Goal: Task Accomplishment & Management: Manage account settings

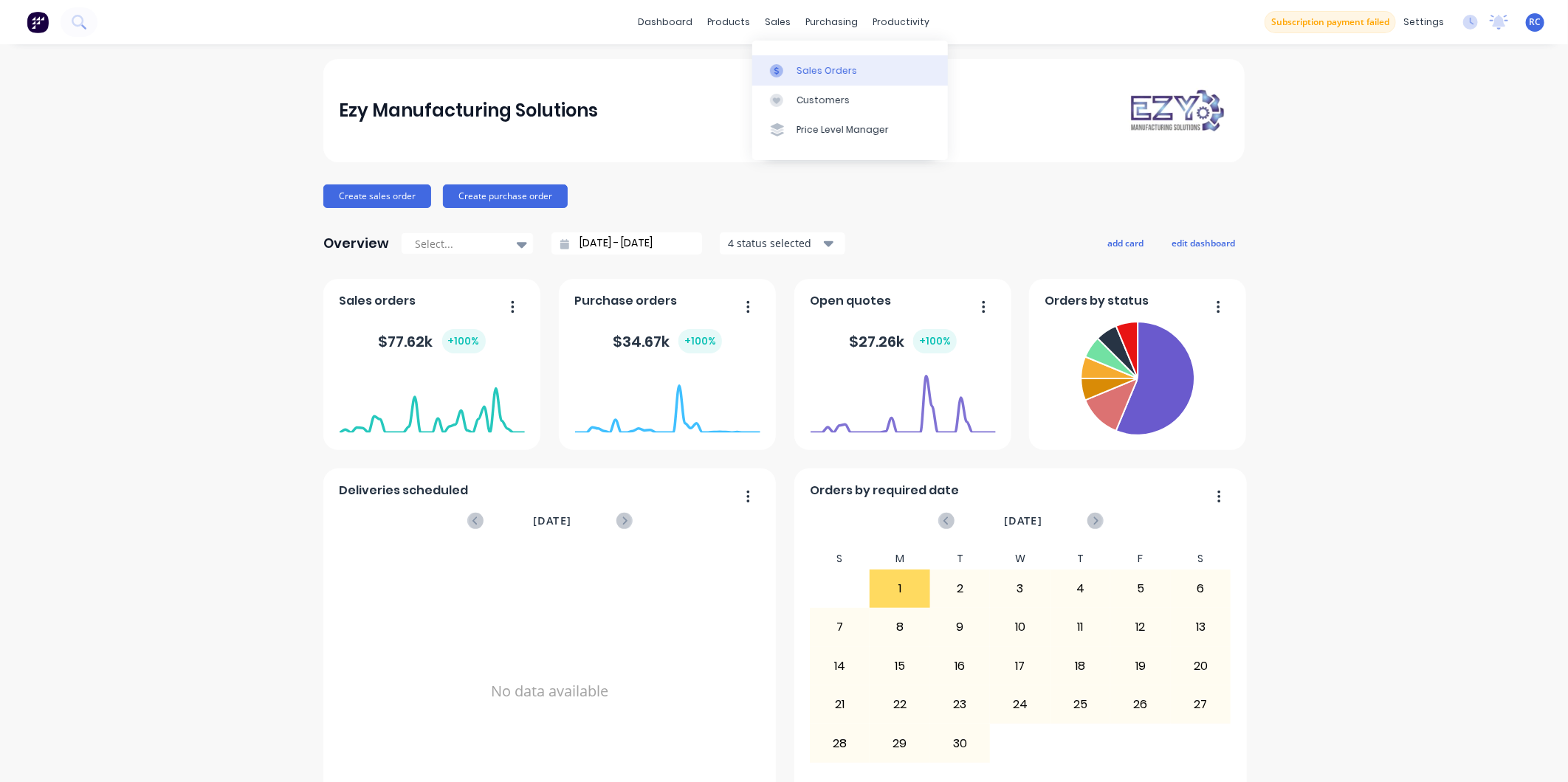
click at [786, 62] on link "Sales Orders" at bounding box center [850, 70] width 196 height 29
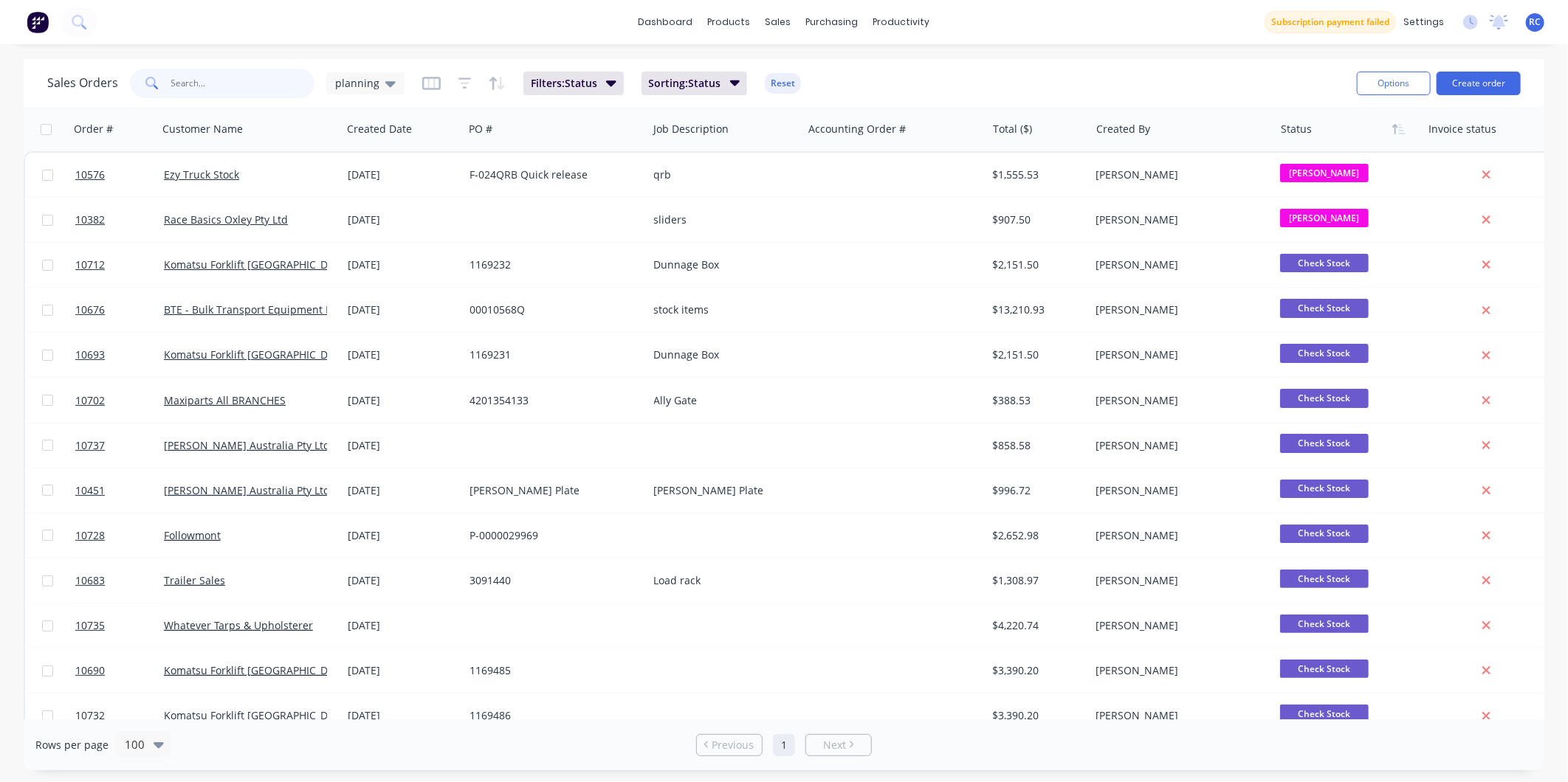
click at [222, 80] on input "text" at bounding box center [243, 83] width 144 height 29
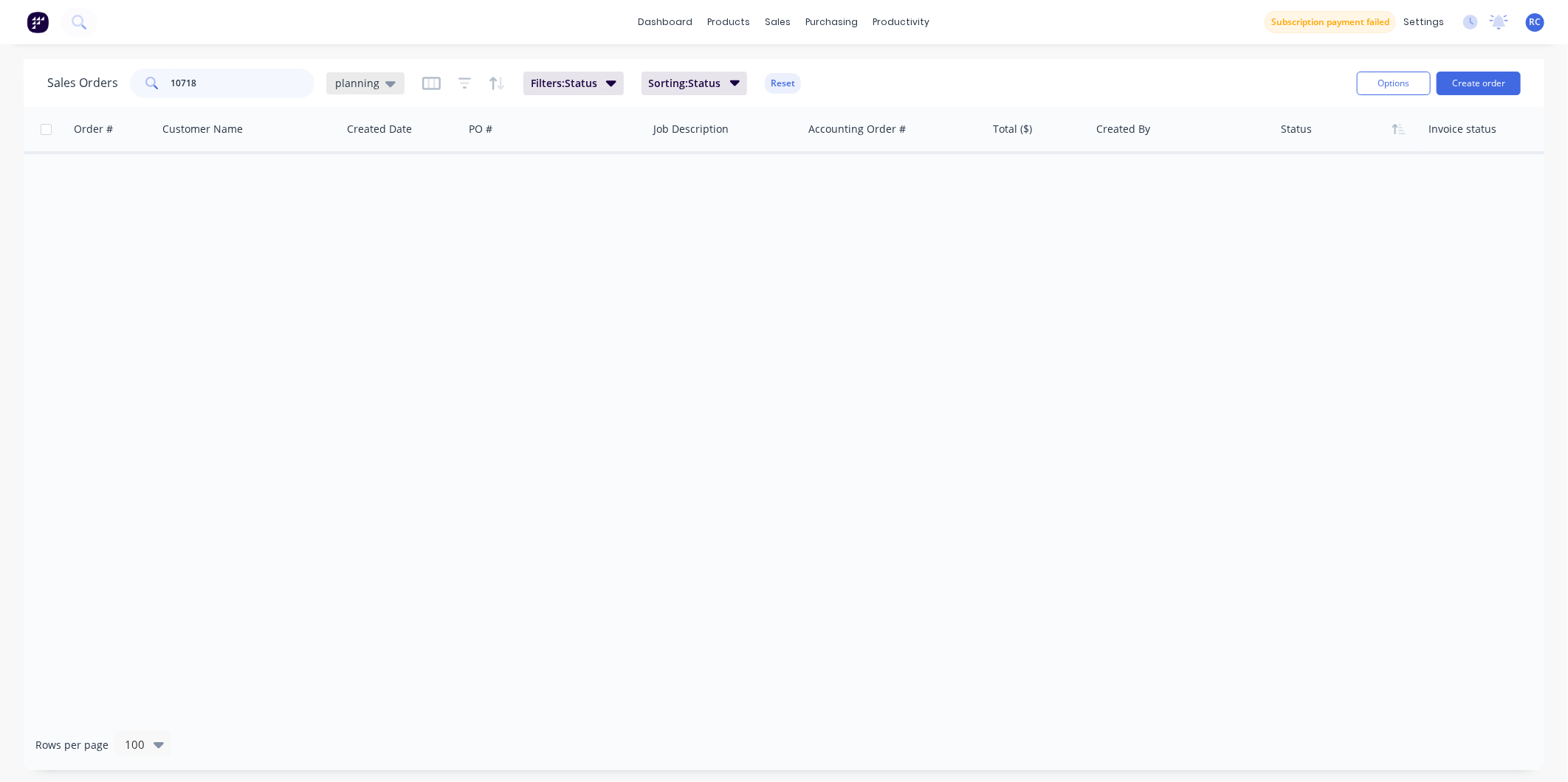
type input "10718"
click at [356, 78] on span "planning" at bounding box center [357, 83] width 45 height 15
click at [341, 271] on button "all jobs" at bounding box center [415, 267] width 169 height 17
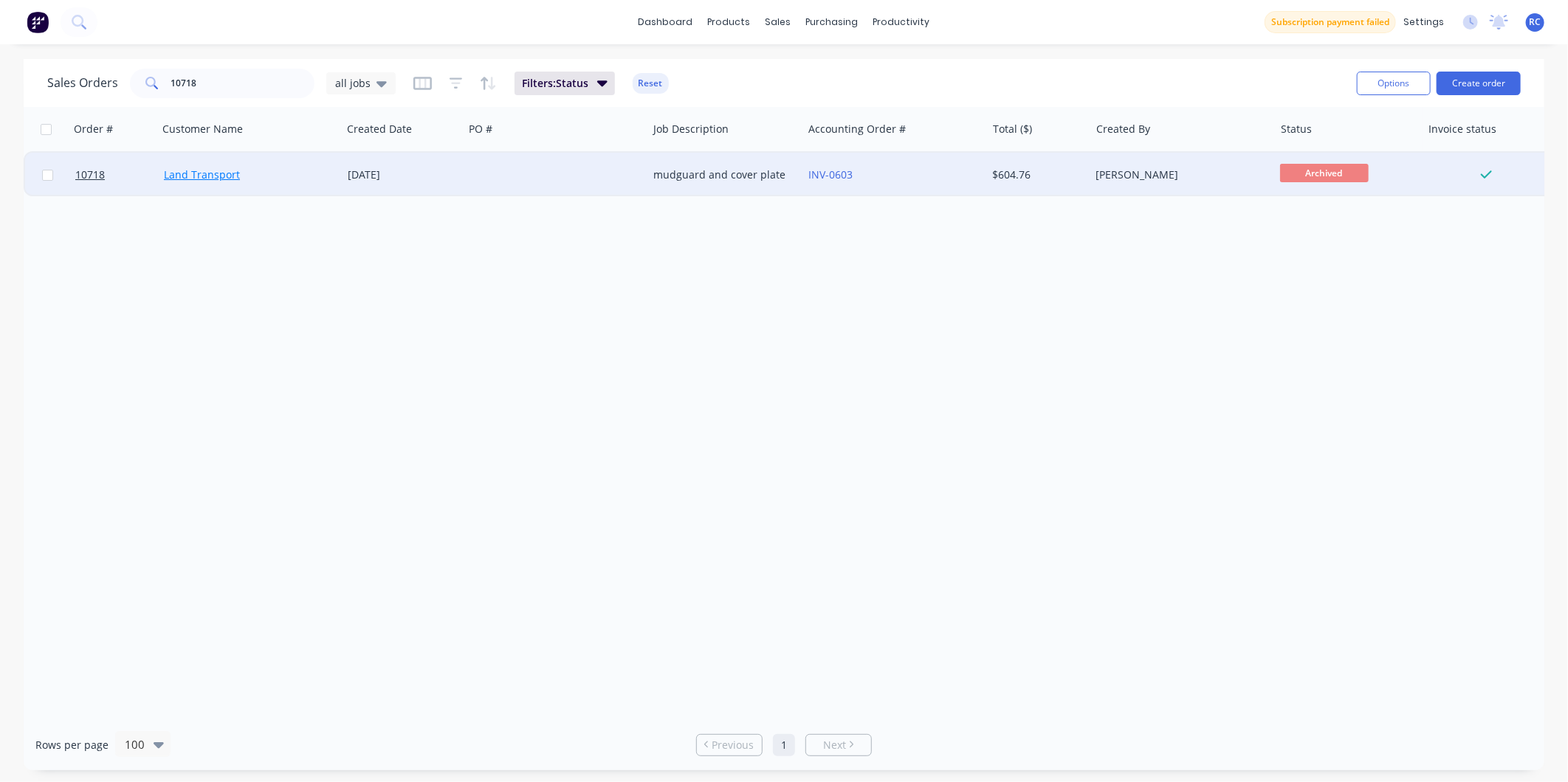
click at [195, 179] on link "Land Transport" at bounding box center [201, 174] width 76 height 14
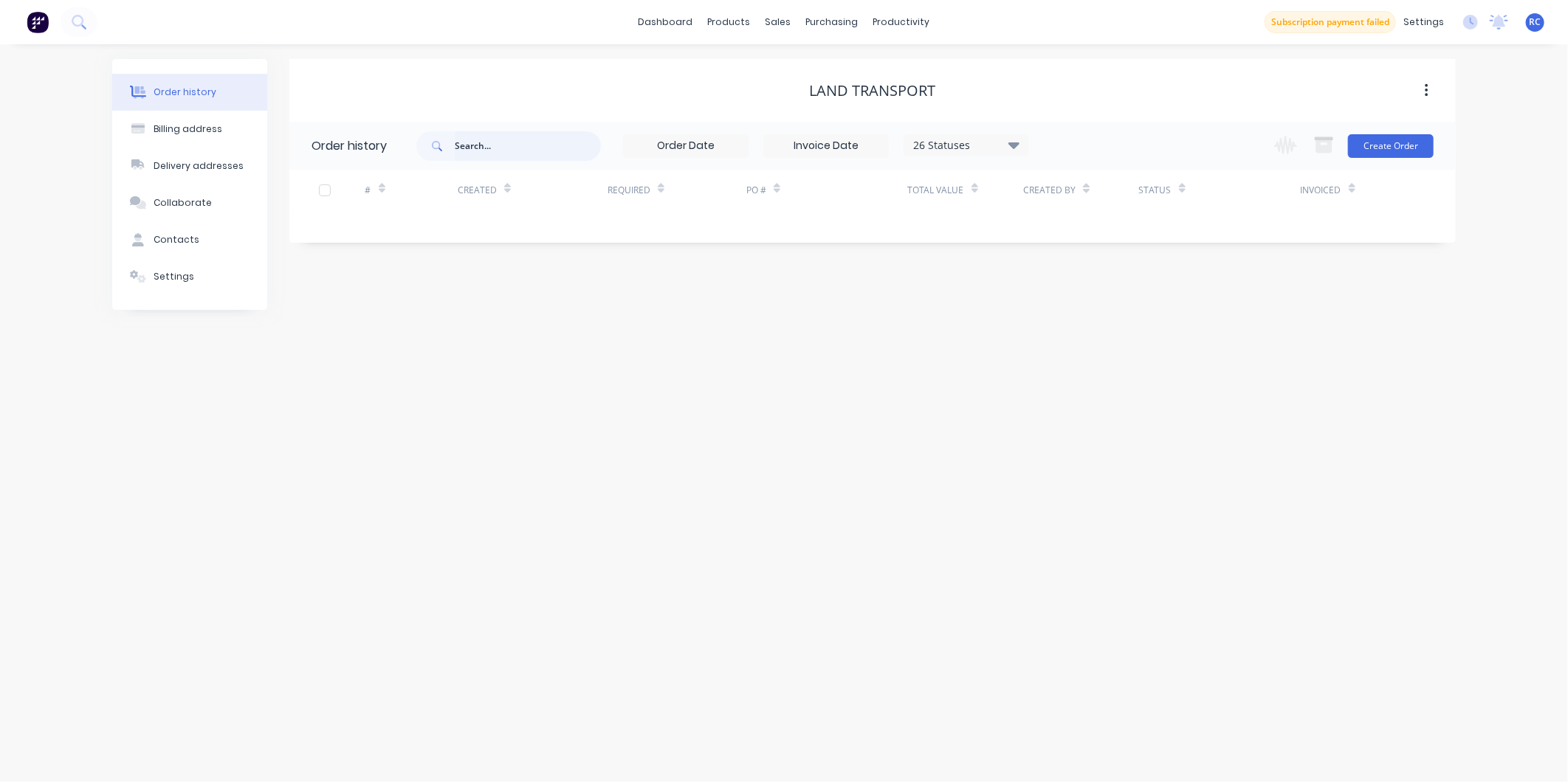
click at [507, 136] on input "text" at bounding box center [527, 146] width 146 height 29
type input "10"
click at [517, 136] on input "10" at bounding box center [527, 146] width 146 height 29
type input "10718"
click at [514, 157] on input "10718" at bounding box center [527, 146] width 146 height 29
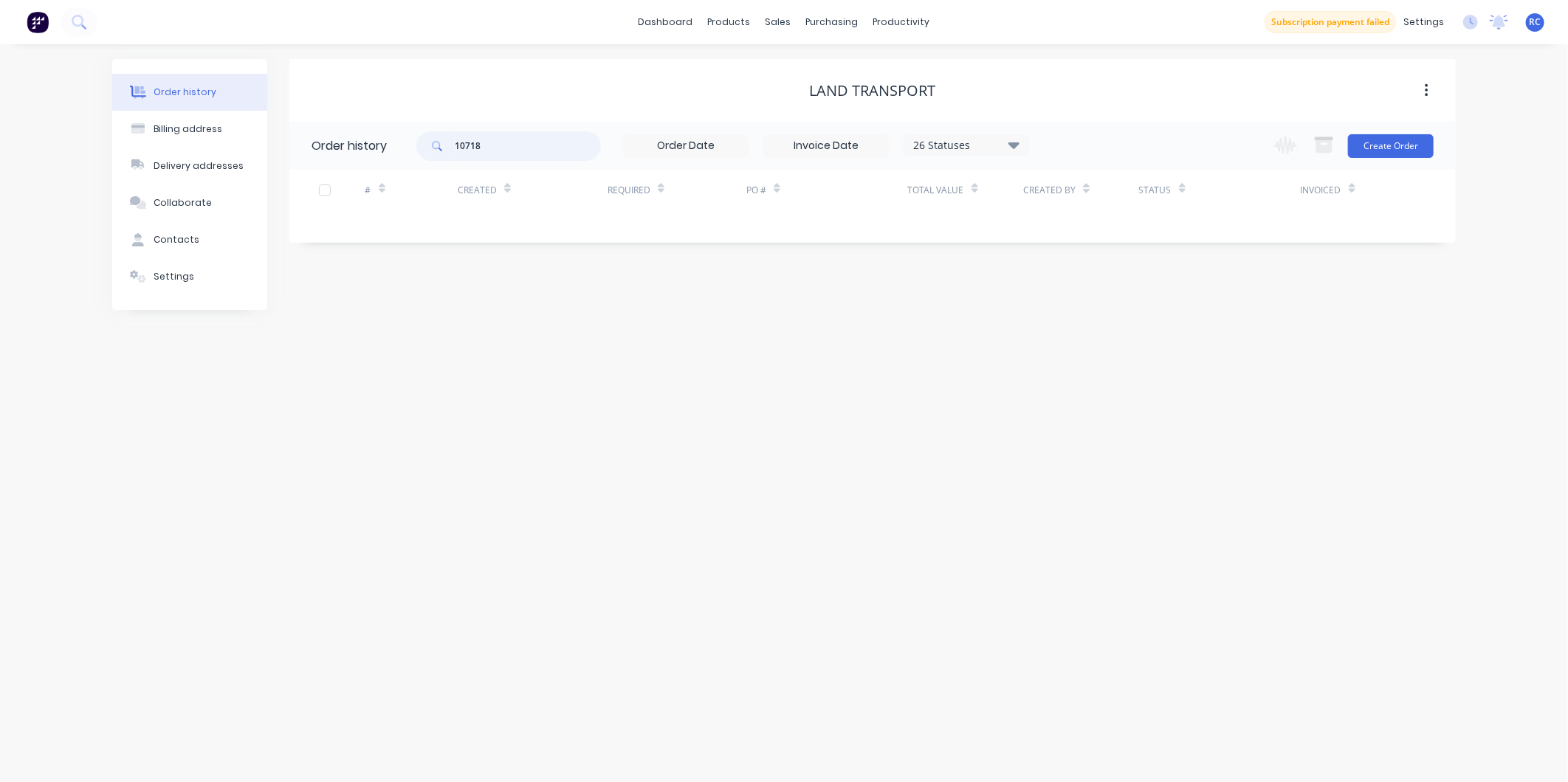
click at [515, 149] on input "10718" at bounding box center [527, 146] width 146 height 29
click at [788, 20] on div "sales" at bounding box center [778, 22] width 40 height 22
click at [801, 72] on link "Sales Orders" at bounding box center [856, 70] width 196 height 29
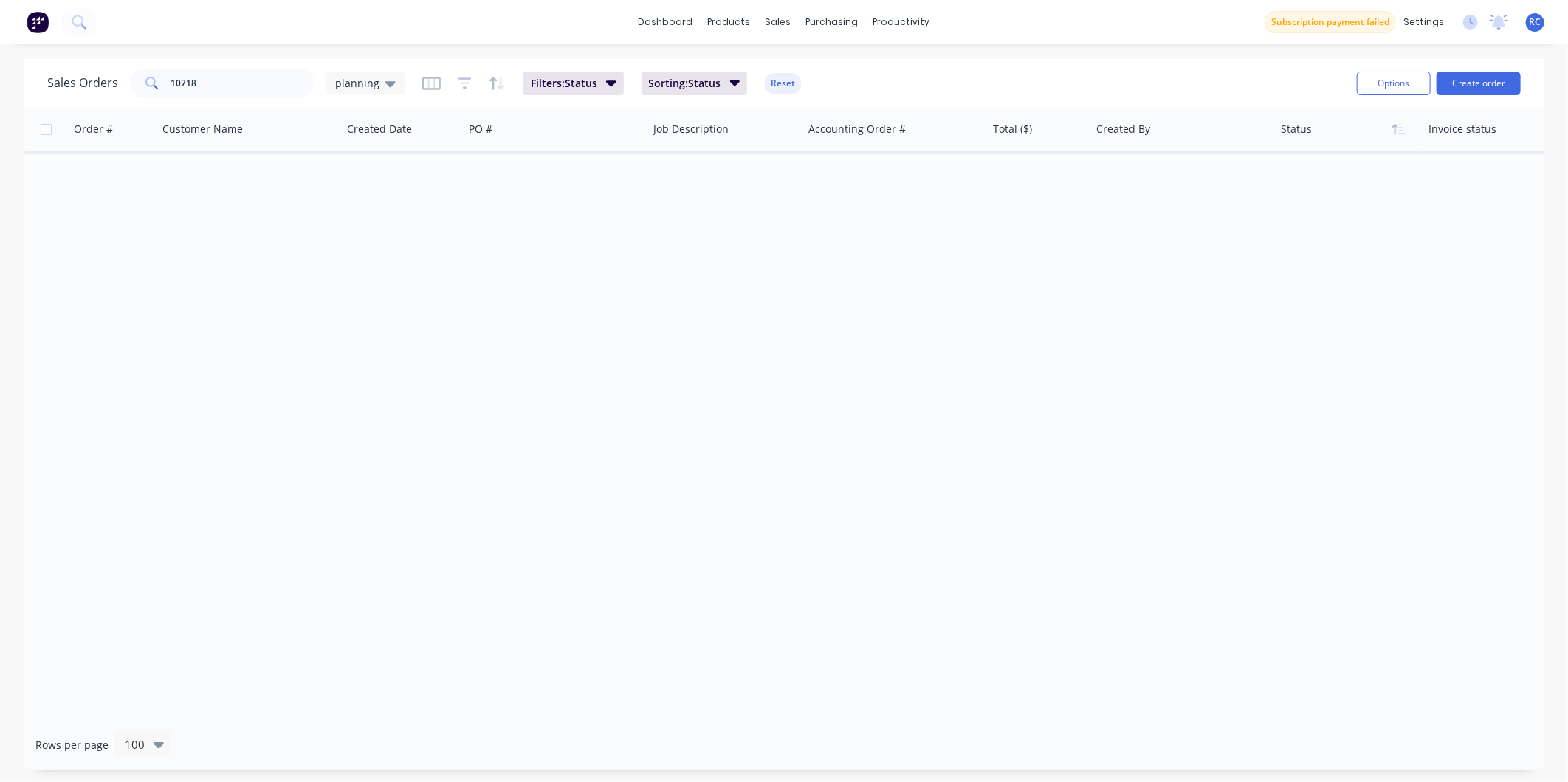
click at [343, 94] on div "Sales Orders 10718 planning" at bounding box center [226, 83] width 357 height 29
click at [352, 84] on span "planning" at bounding box center [357, 83] width 45 height 15
click at [352, 267] on button "all jobs" at bounding box center [415, 267] width 169 height 17
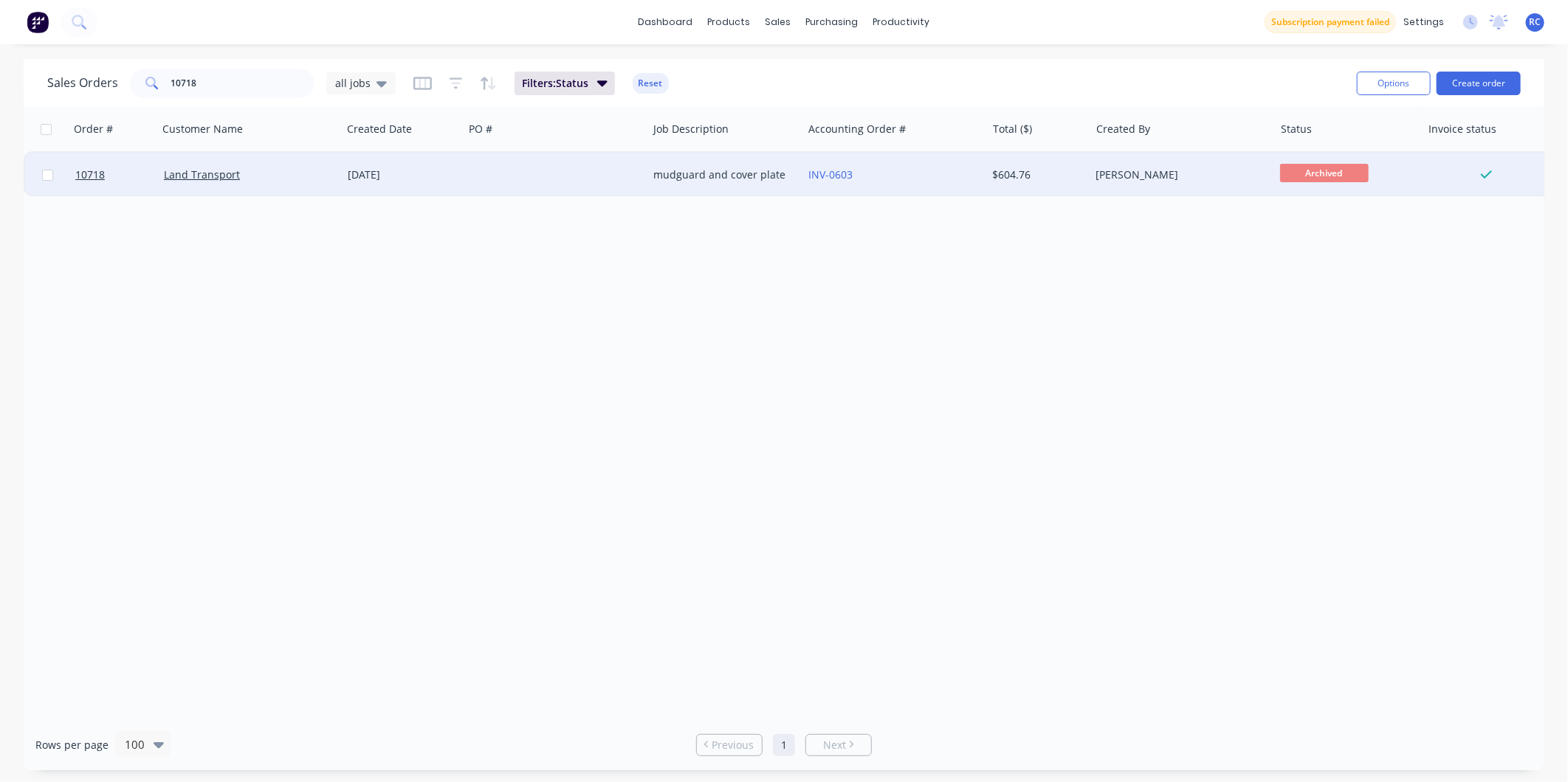
click at [240, 169] on div "Land Transport" at bounding box center [245, 175] width 164 height 15
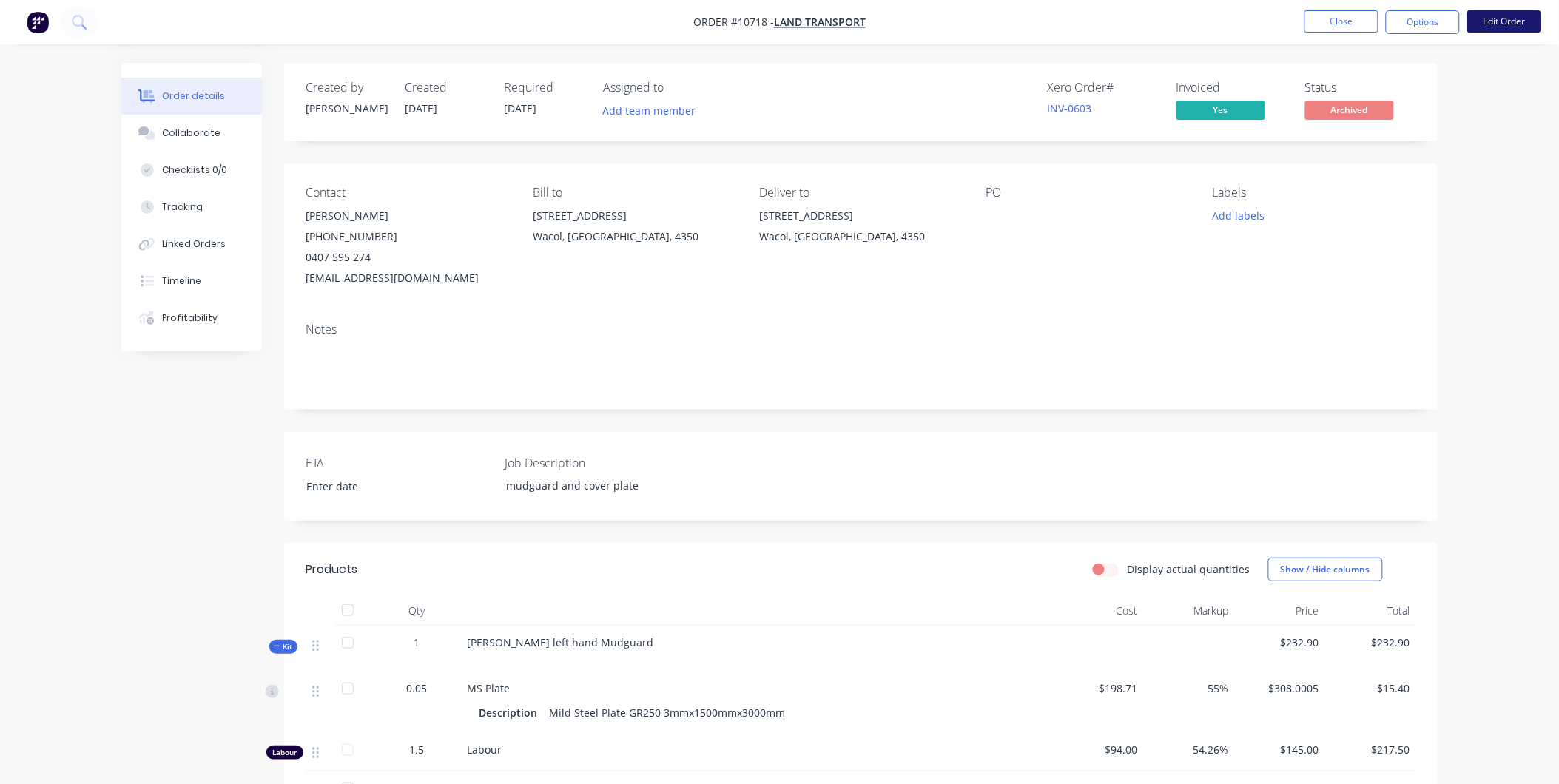
click at [1530, 18] on button "Edit Order" at bounding box center [1504, 21] width 74 height 22
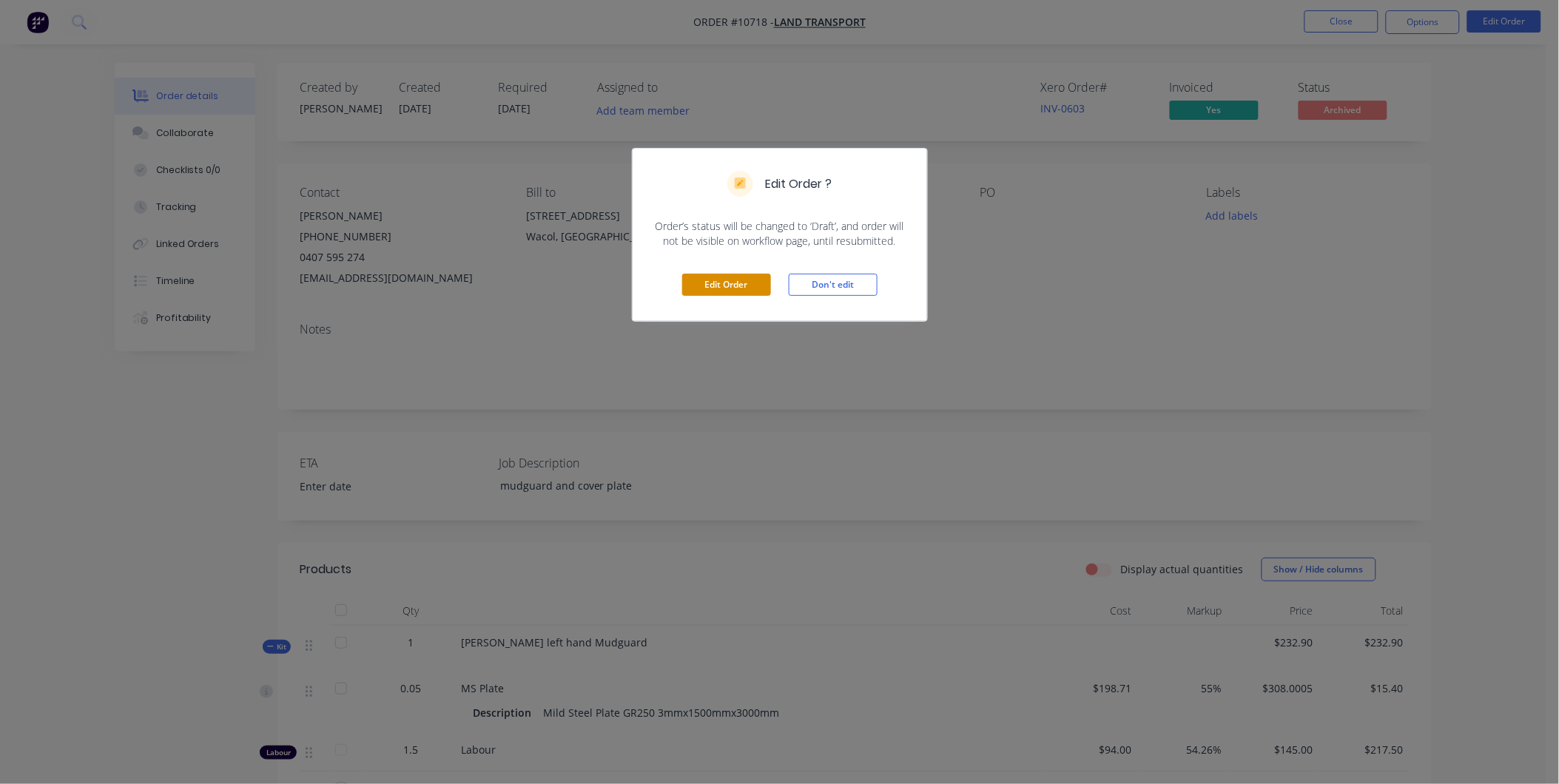
click at [737, 281] on button "Edit Order" at bounding box center [726, 285] width 89 height 22
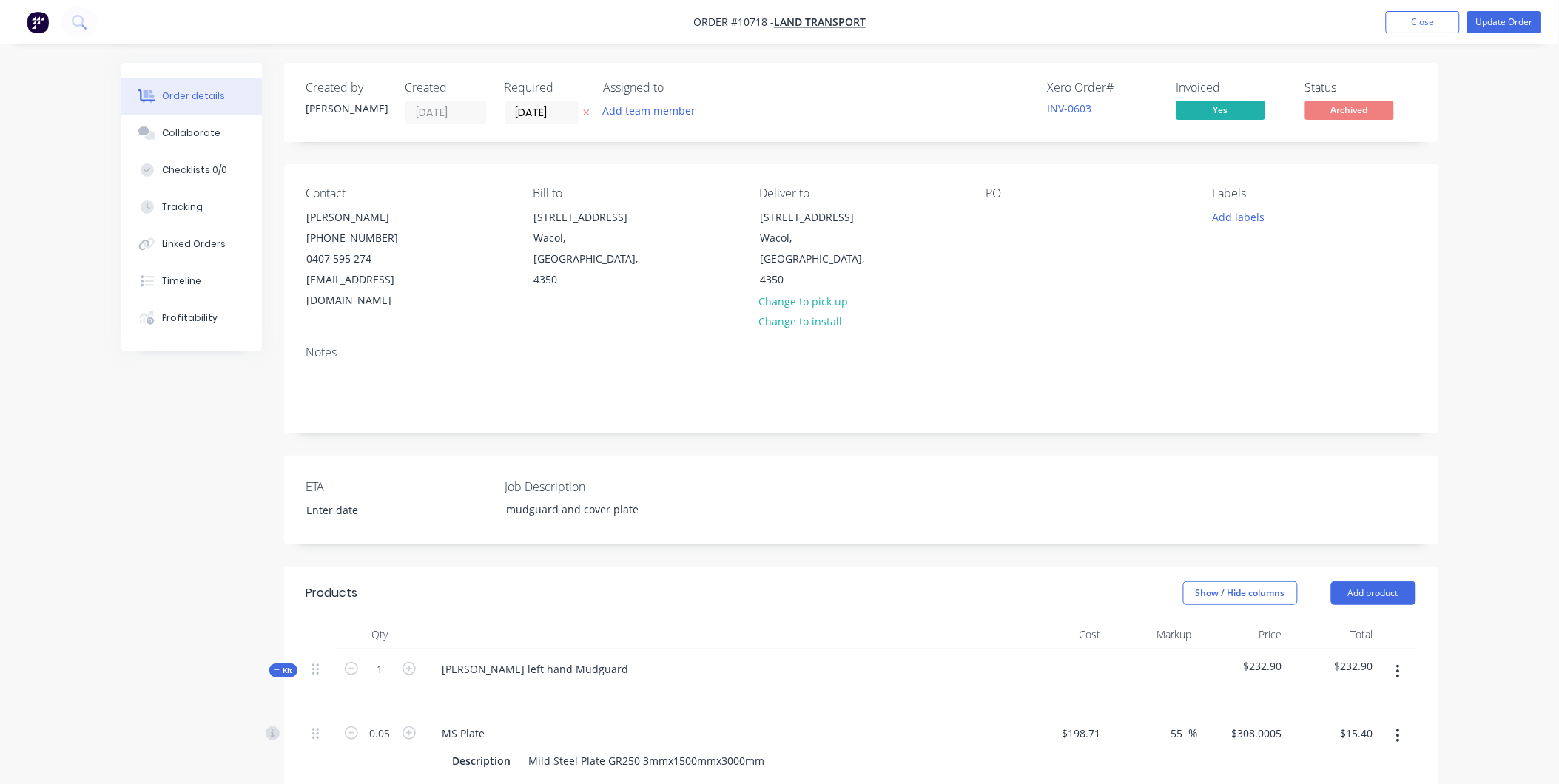
click at [995, 205] on div "PO" at bounding box center [1087, 249] width 203 height 125
click at [992, 220] on div at bounding box center [998, 216] width 24 height 21
click at [1303, 260] on div "Labels Add labels" at bounding box center [1314, 249] width 203 height 125
click at [1513, 21] on button "Update Order" at bounding box center [1504, 22] width 74 height 22
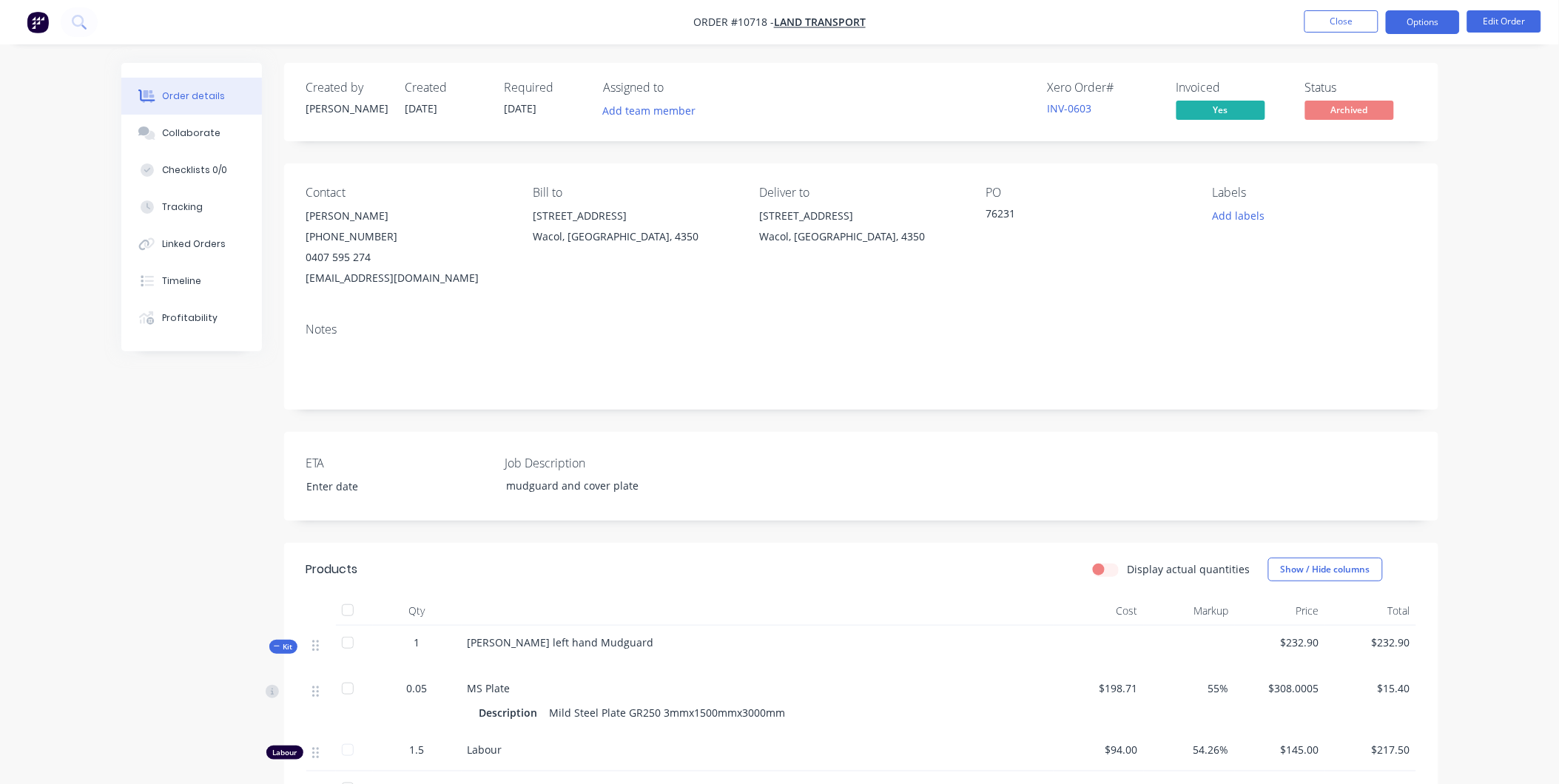
click at [1424, 25] on button "Options" at bounding box center [1423, 22] width 74 height 24
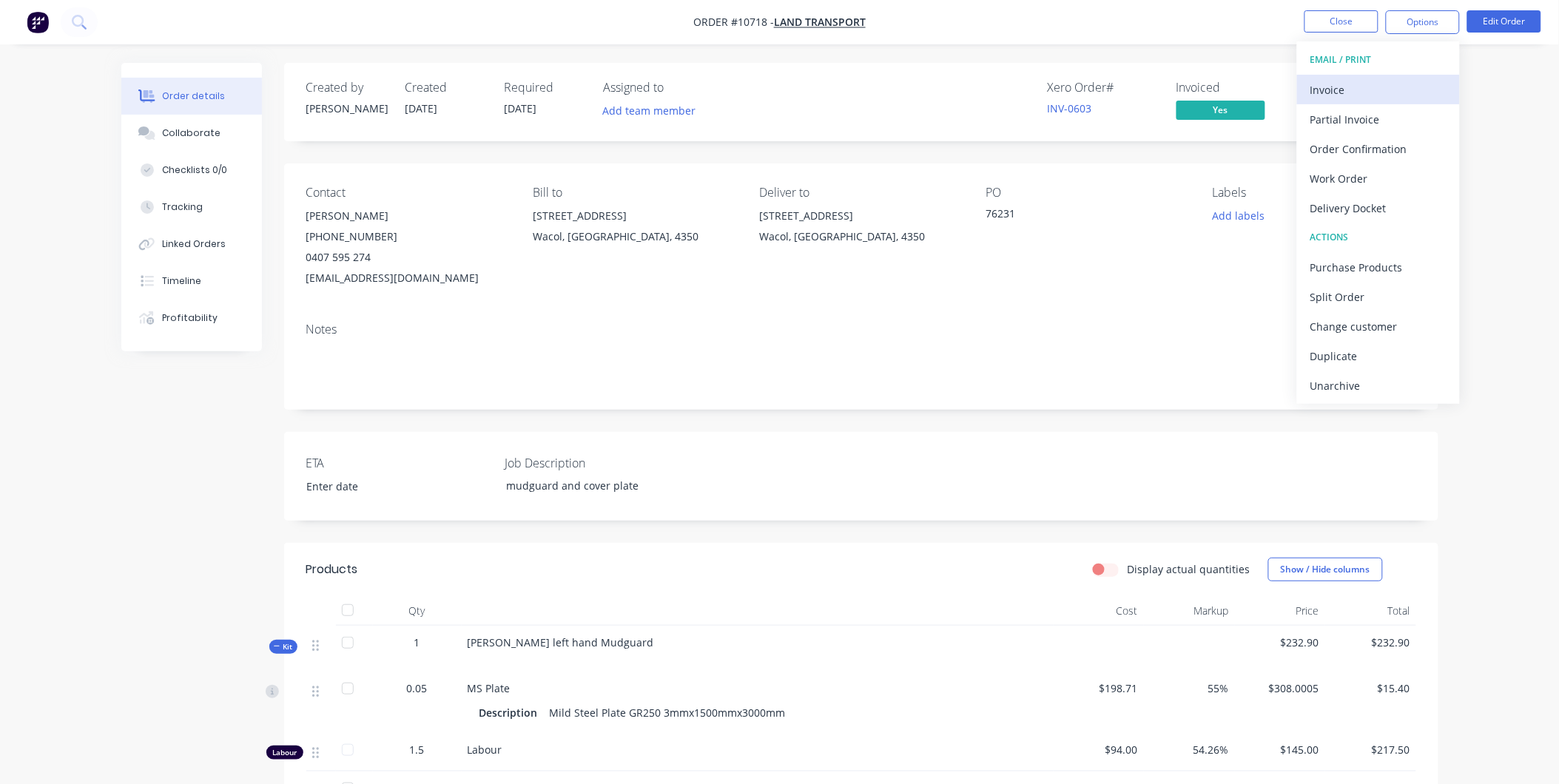
click at [1355, 89] on div "Invoice" at bounding box center [1378, 90] width 136 height 21
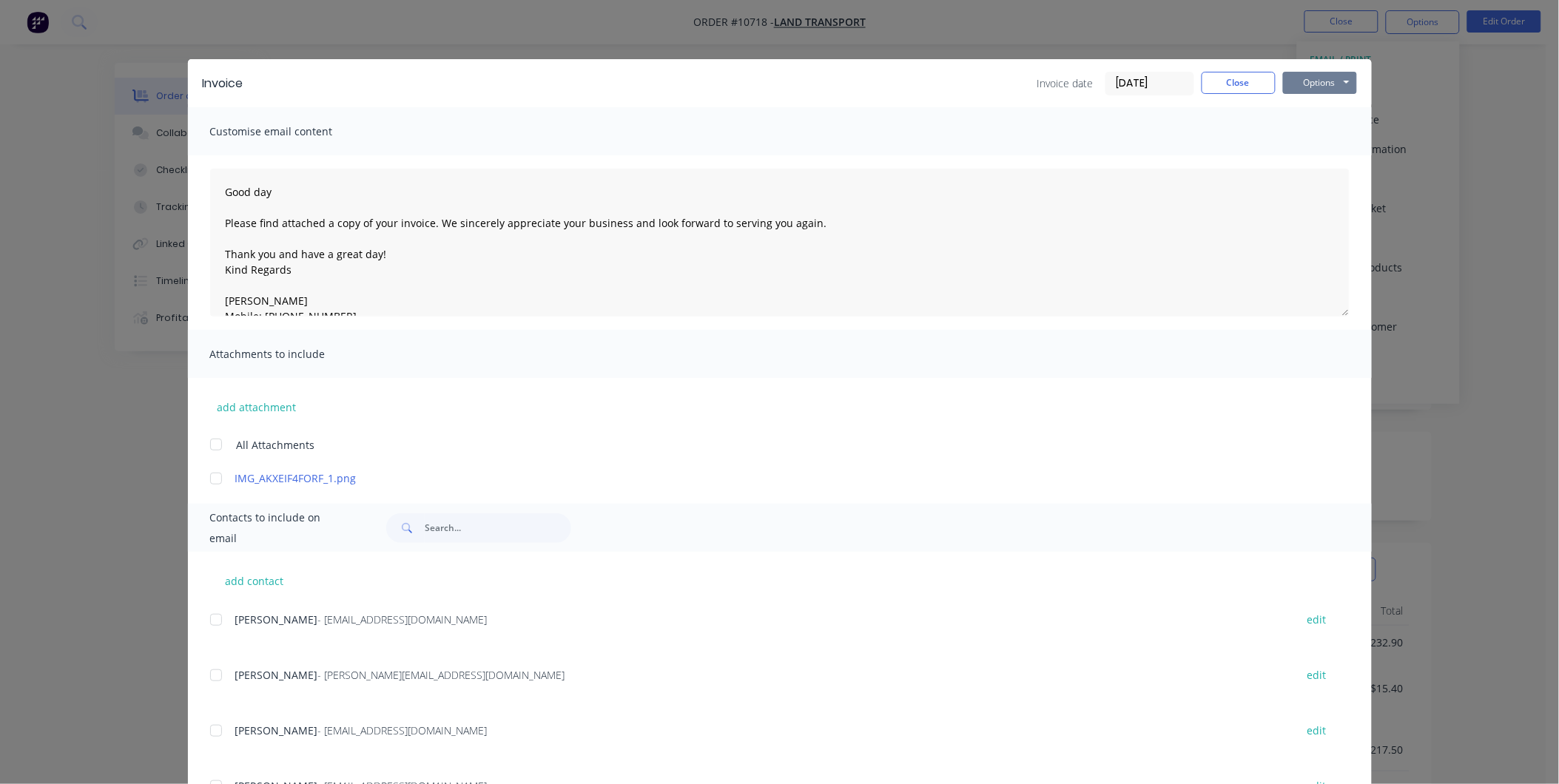
click at [1289, 78] on button "Options" at bounding box center [1320, 83] width 74 height 22
click at [1295, 109] on button "Preview" at bounding box center [1330, 109] width 95 height 24
click at [210, 673] on div at bounding box center [215, 675] width 30 height 30
click at [222, 617] on div at bounding box center [215, 619] width 30 height 30
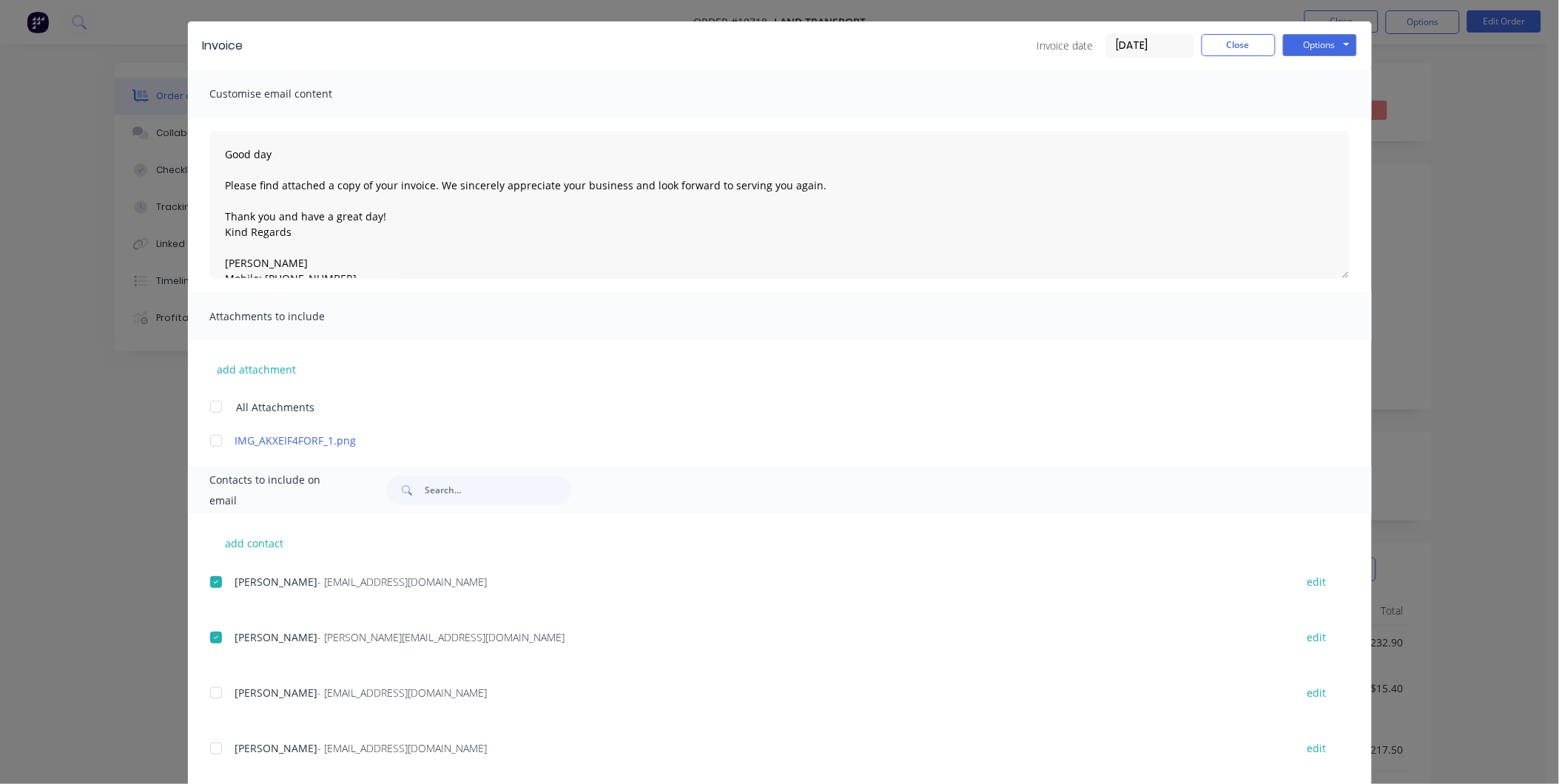
scroll to position [68, 0]
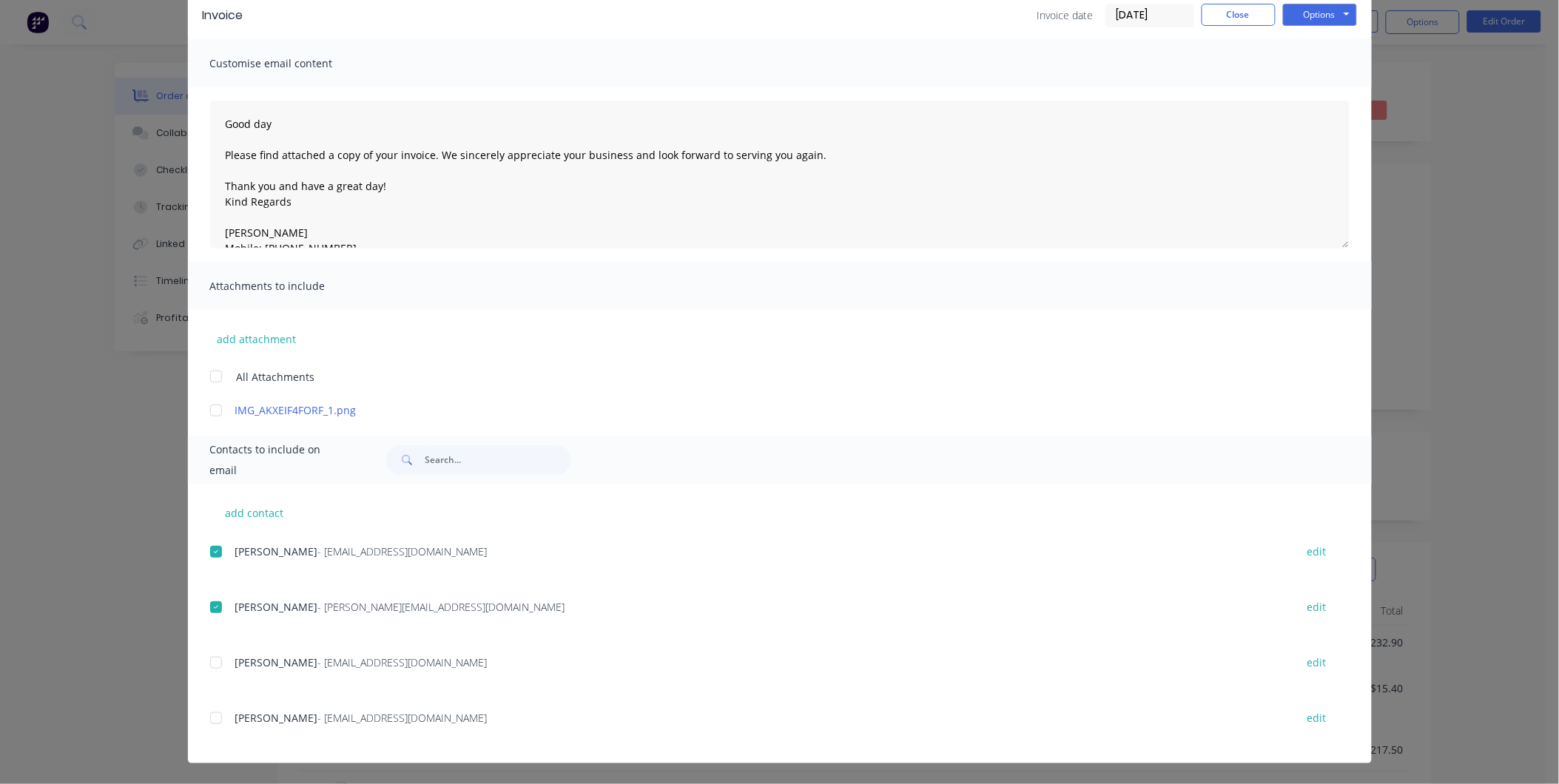
click at [1316, 27] on div "Invoice Invoice date [DATE] Close Options Preview Print Email" at bounding box center [779, 14] width 1184 height 48
click at [1320, 9] on button "Options" at bounding box center [1320, 14] width 74 height 22
click at [1316, 79] on button "Email" at bounding box center [1330, 90] width 95 height 24
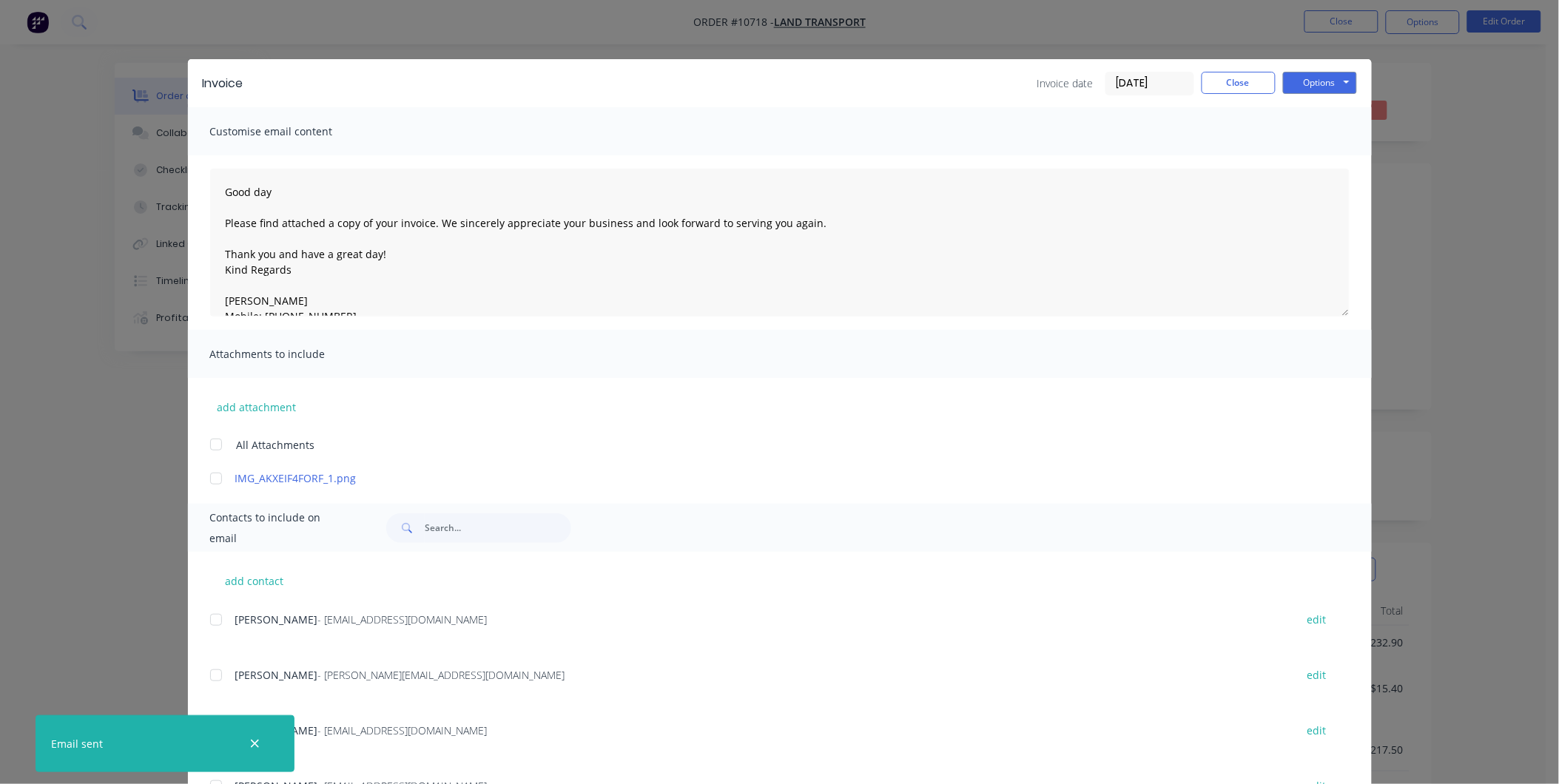
click at [1213, 93] on div "Invoice date [DATE] Close Options Preview Print Email" at bounding box center [1197, 84] width 319 height 24
click at [1230, 83] on button "Close" at bounding box center [1239, 83] width 74 height 22
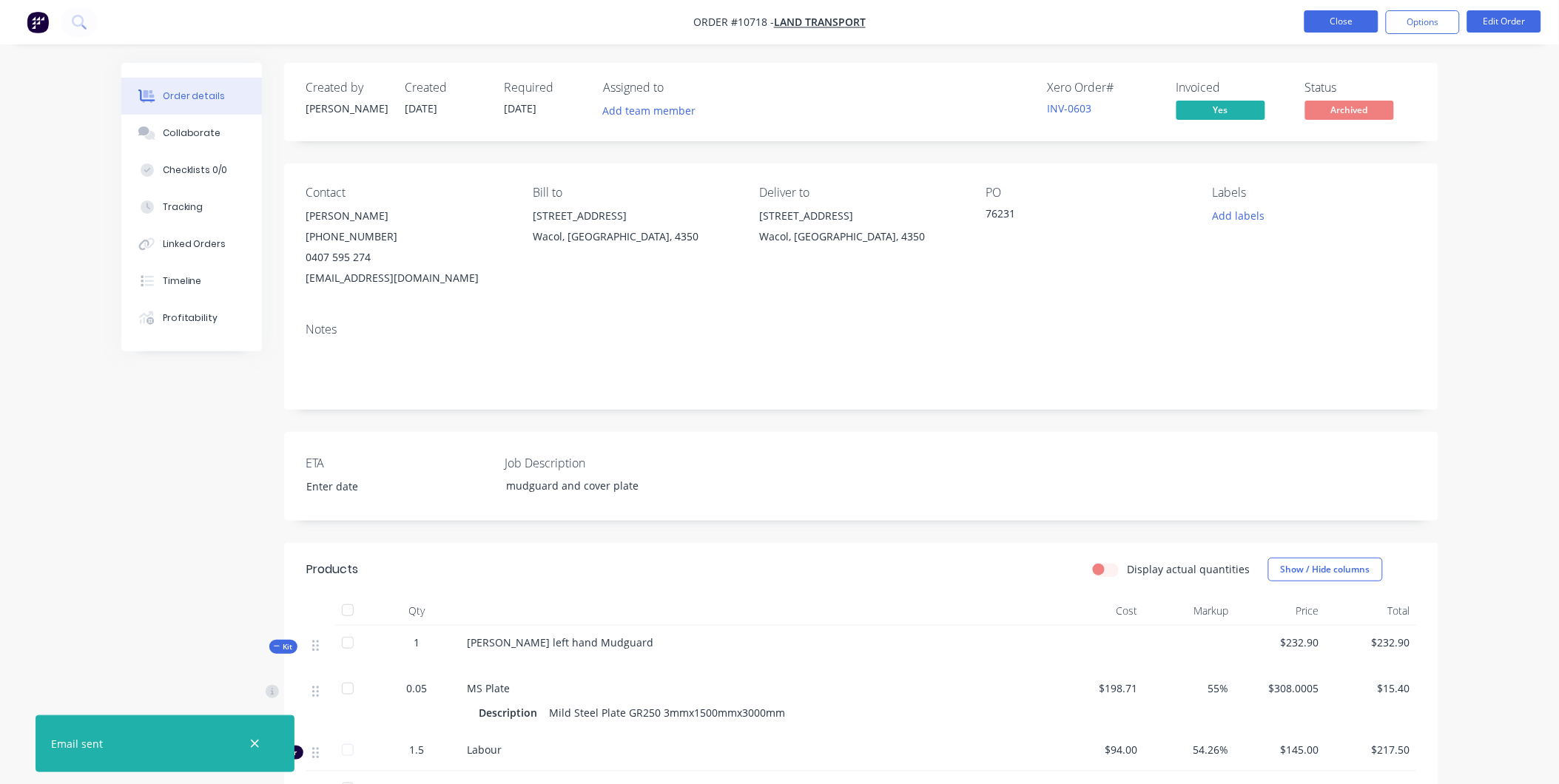
click at [1344, 10] on button "Close" at bounding box center [1342, 21] width 74 height 22
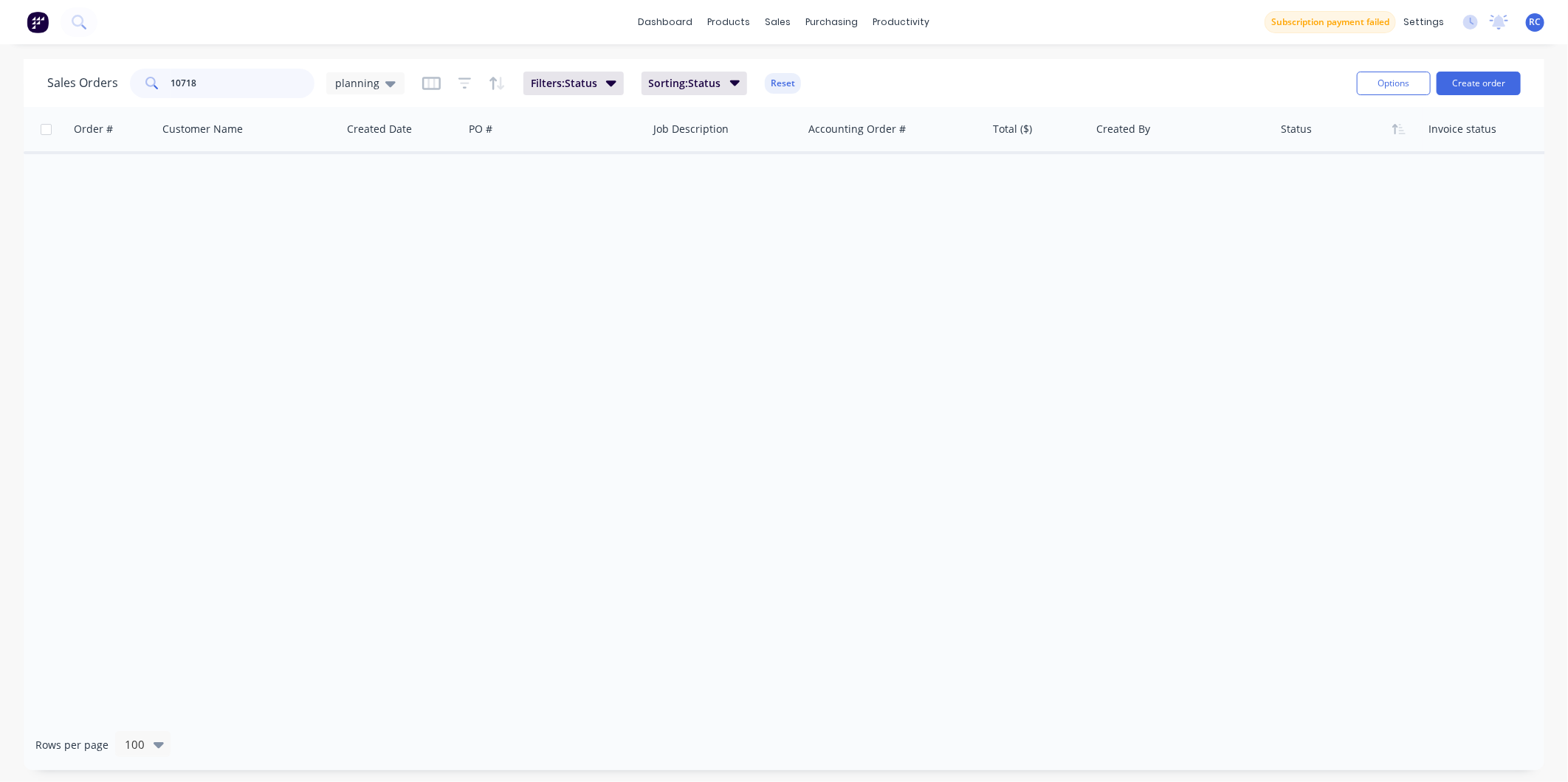
click at [205, 82] on input "10718" at bounding box center [243, 83] width 144 height 29
type input "10717"
click at [823, 276] on div "Order # Customer Name Created Date PO # Job Description Accounting Order # Tota…" at bounding box center [784, 413] width 1521 height 613
click at [349, 91] on div "planning" at bounding box center [365, 83] width 78 height 22
click at [362, 261] on button "all jobs" at bounding box center [415, 267] width 169 height 17
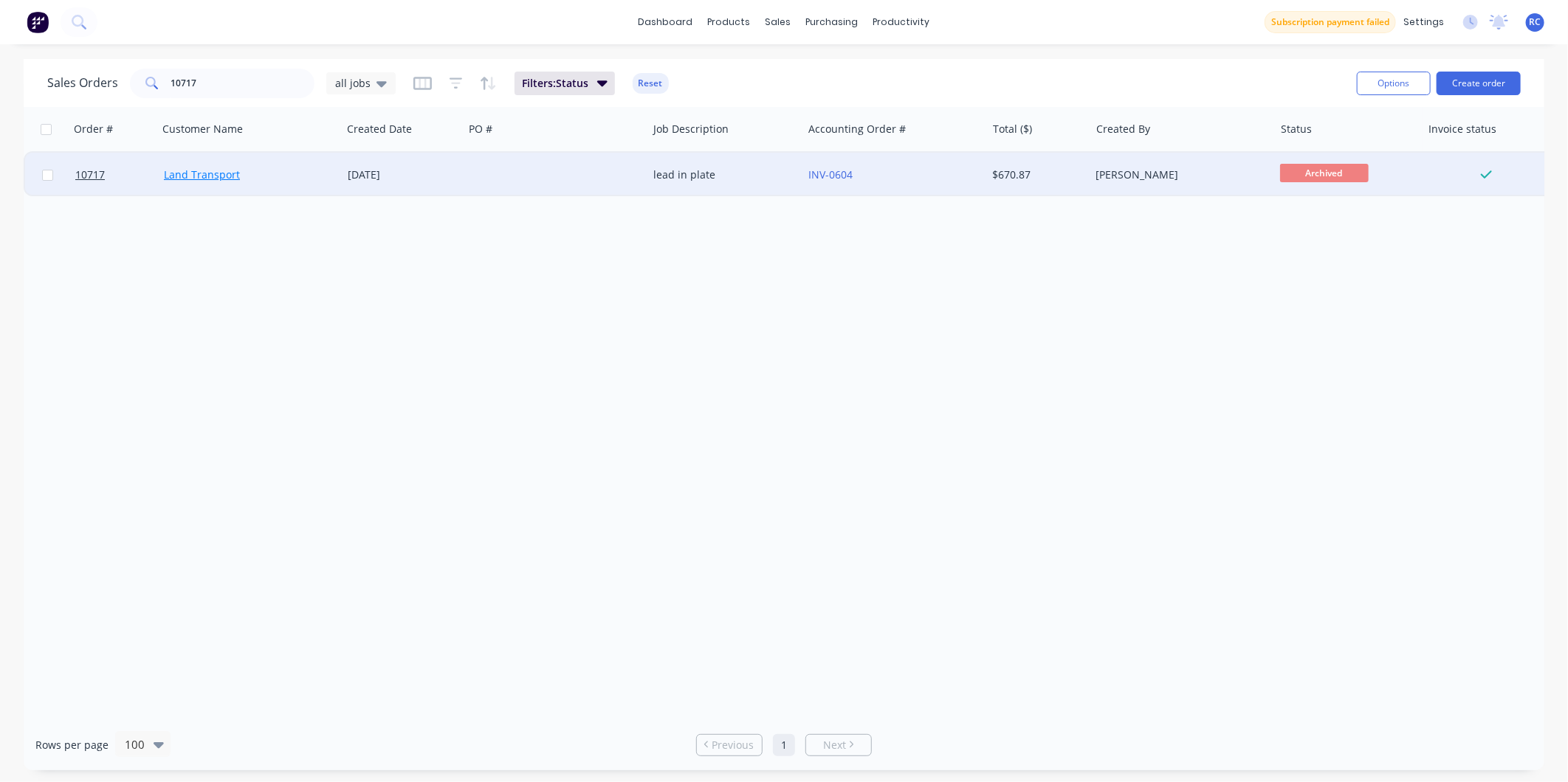
click at [196, 171] on link "Land Transport" at bounding box center [201, 174] width 76 height 14
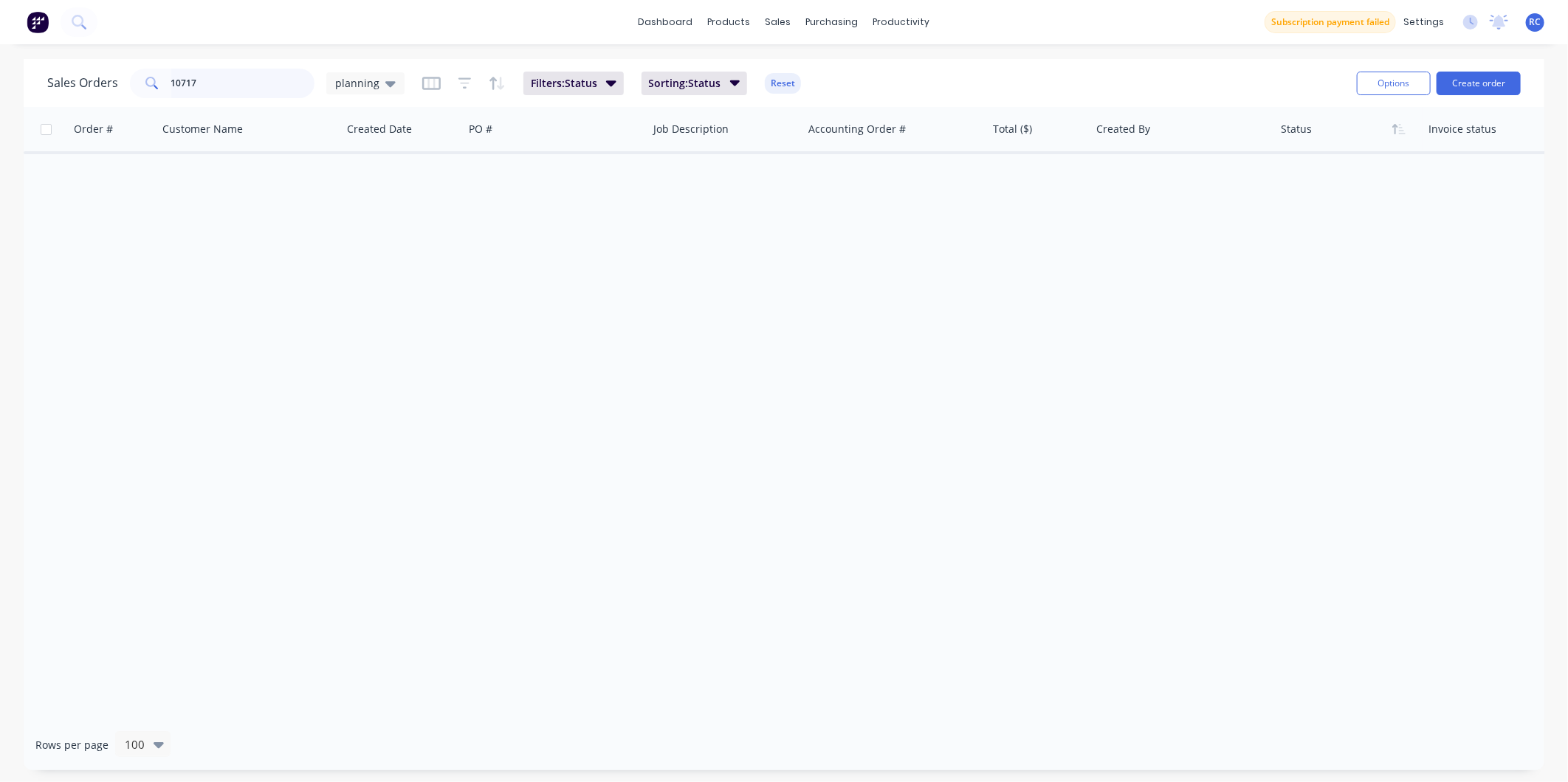
click at [205, 97] on input "10717" at bounding box center [243, 83] width 144 height 29
click at [365, 92] on div "planning" at bounding box center [365, 83] width 78 height 22
click at [352, 260] on button "all jobs" at bounding box center [415, 267] width 169 height 17
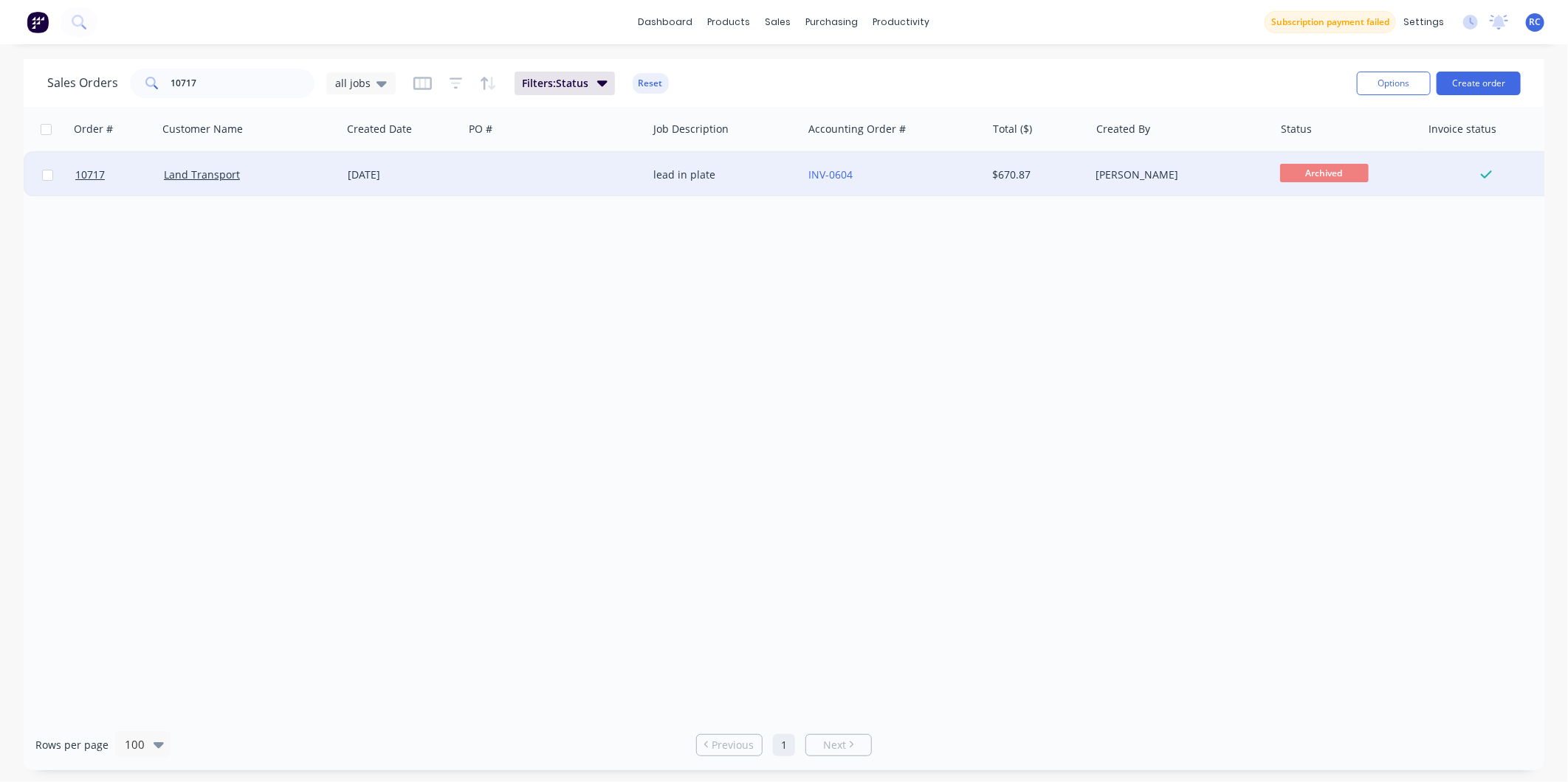
click at [170, 182] on div "Land Transport" at bounding box center [250, 174] width 184 height 45
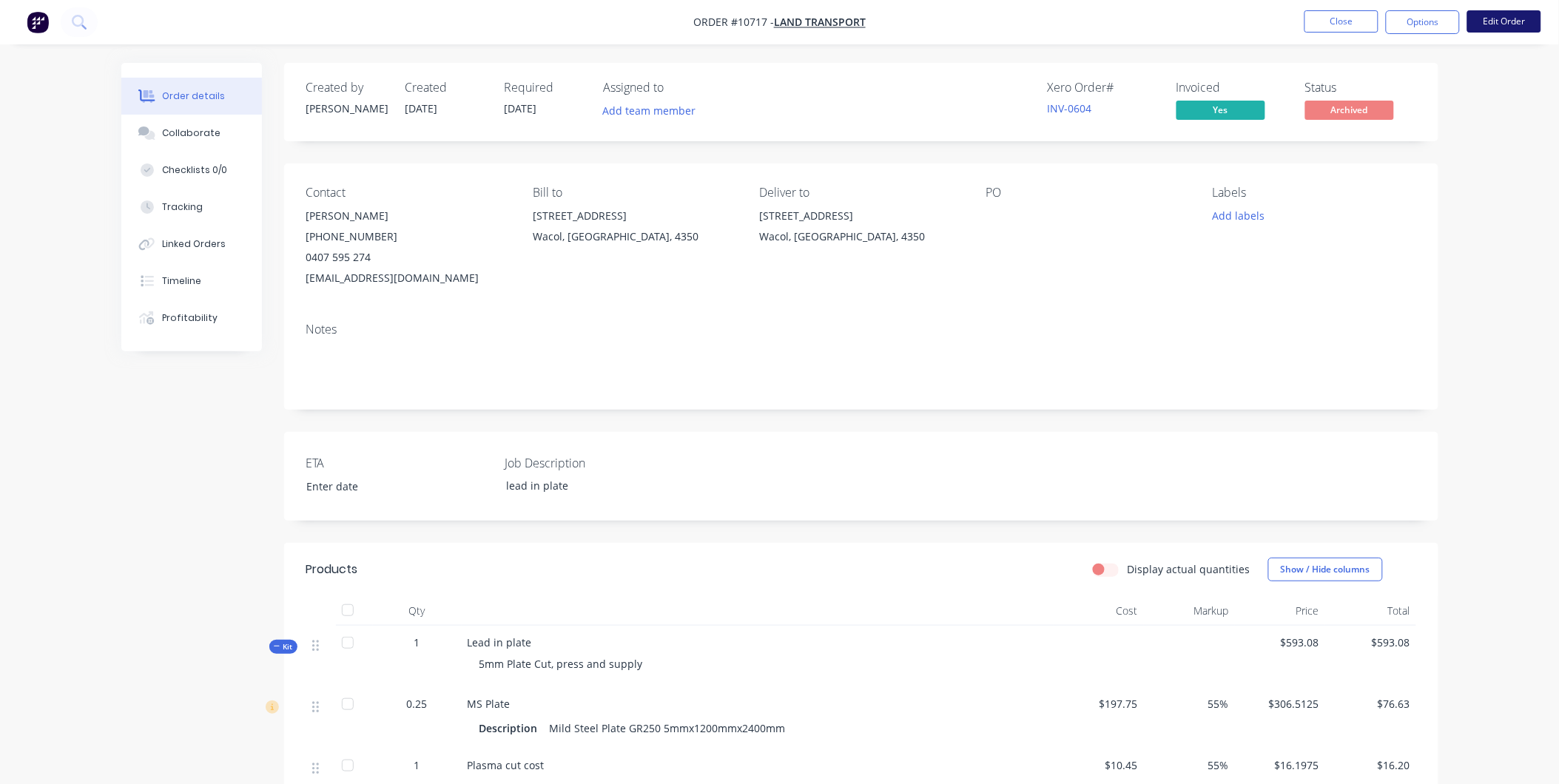
click at [1500, 23] on button "Edit Order" at bounding box center [1504, 21] width 74 height 22
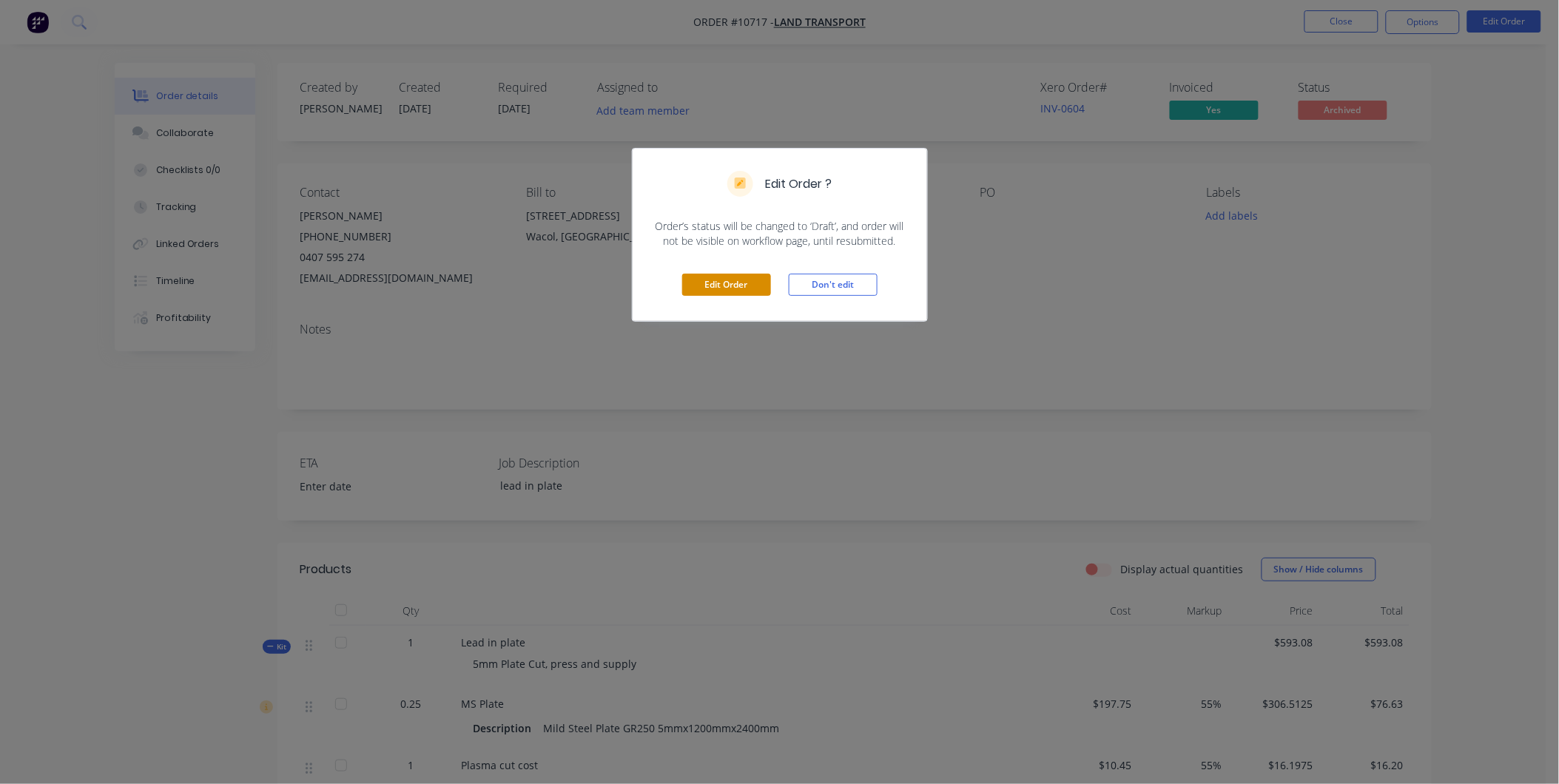
click at [736, 285] on button "Edit Order" at bounding box center [726, 285] width 89 height 22
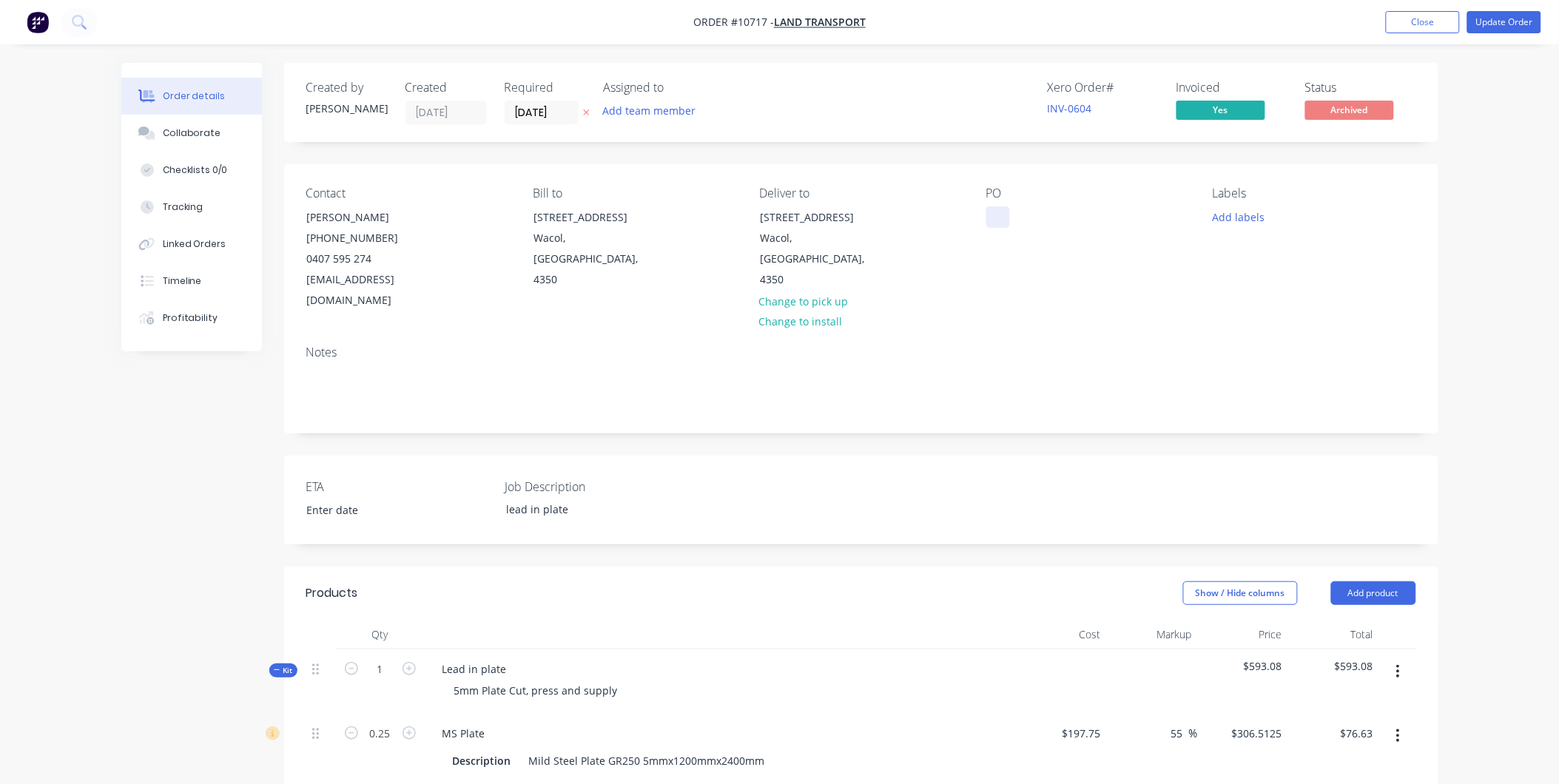
click at [1006, 217] on div at bounding box center [998, 216] width 24 height 21
click at [1007, 275] on div "PO 76232" at bounding box center [1087, 249] width 203 height 125
click at [1525, 24] on button "Update Order" at bounding box center [1504, 22] width 74 height 22
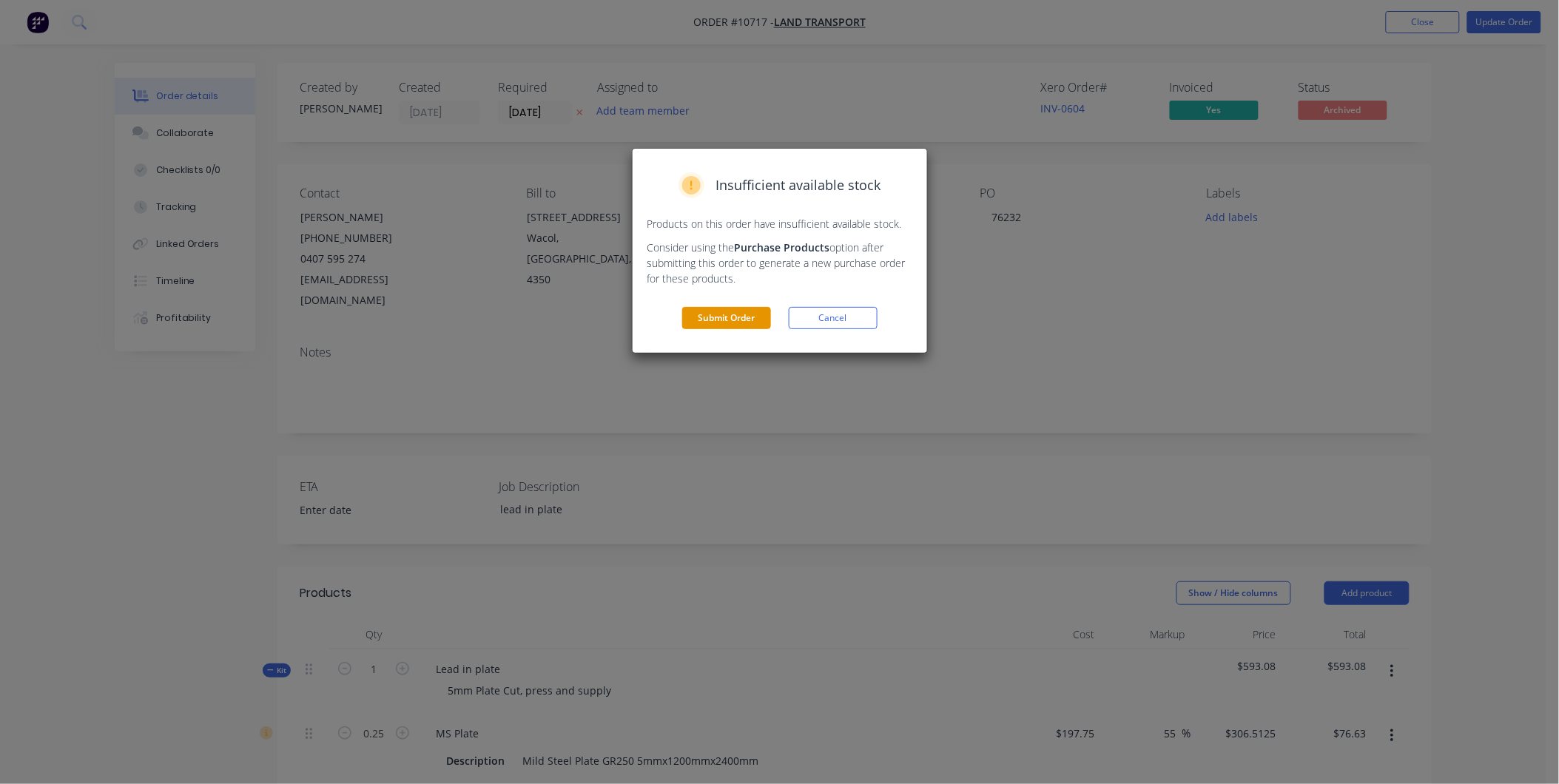
click at [707, 314] on button "Submit Order" at bounding box center [726, 318] width 89 height 22
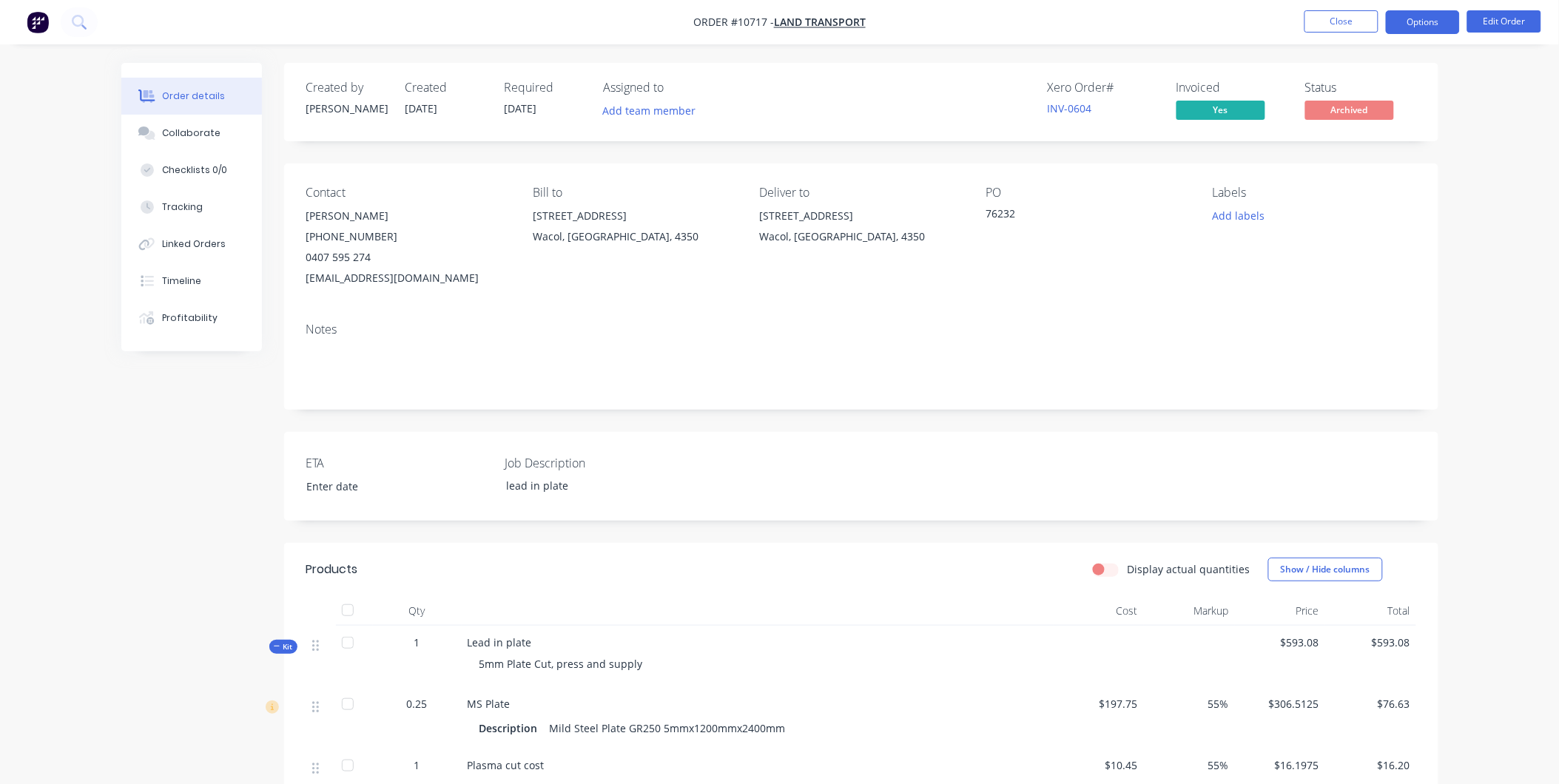
click at [1439, 23] on button "Options" at bounding box center [1423, 22] width 74 height 24
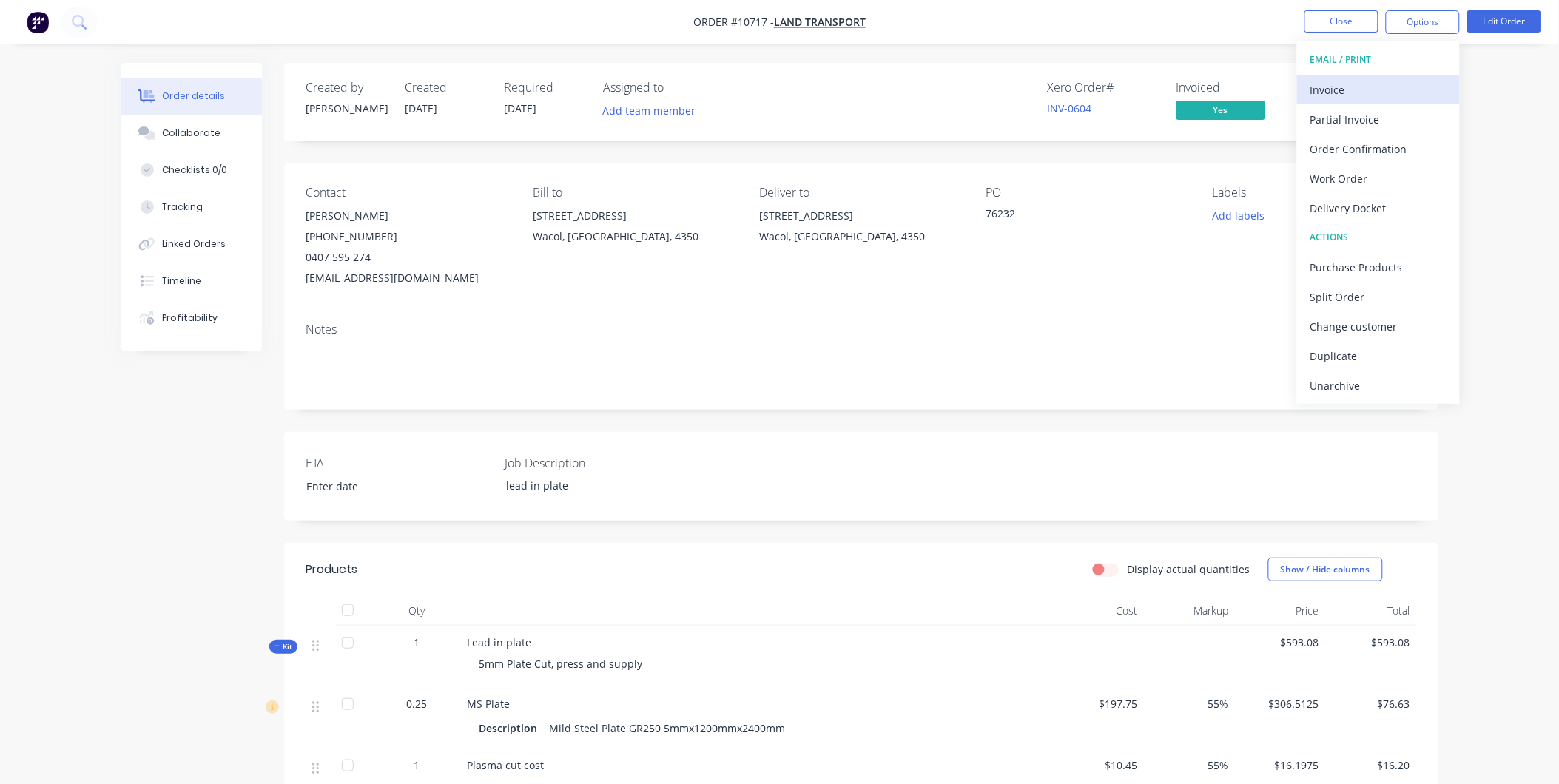
click at [1415, 84] on div "Invoice" at bounding box center [1378, 90] width 136 height 21
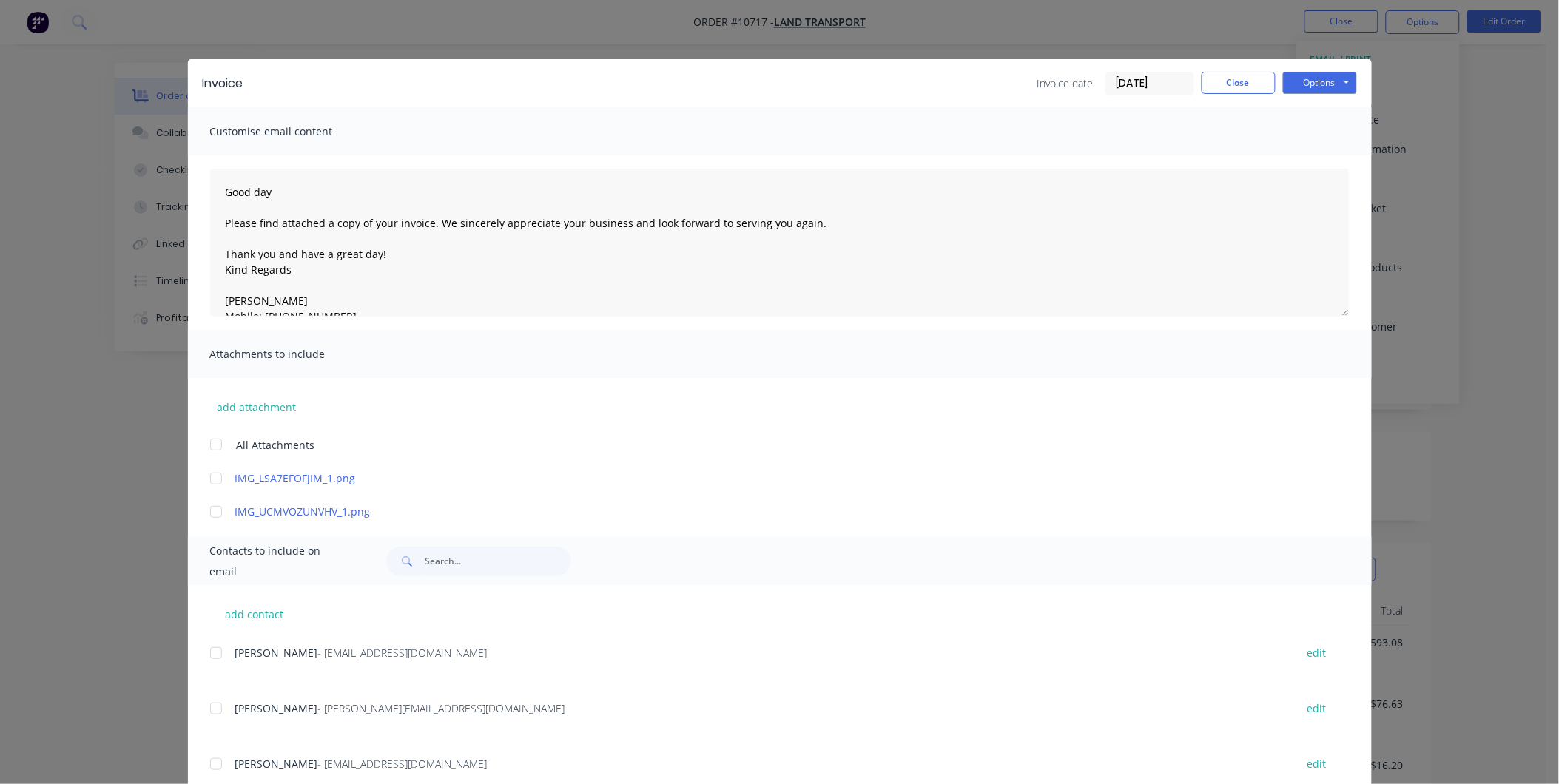
click at [208, 645] on div at bounding box center [215, 653] width 30 height 30
click at [205, 712] on div at bounding box center [215, 708] width 30 height 30
click at [1306, 83] on button "Options" at bounding box center [1320, 83] width 74 height 22
click at [1322, 161] on button "Email" at bounding box center [1330, 157] width 95 height 24
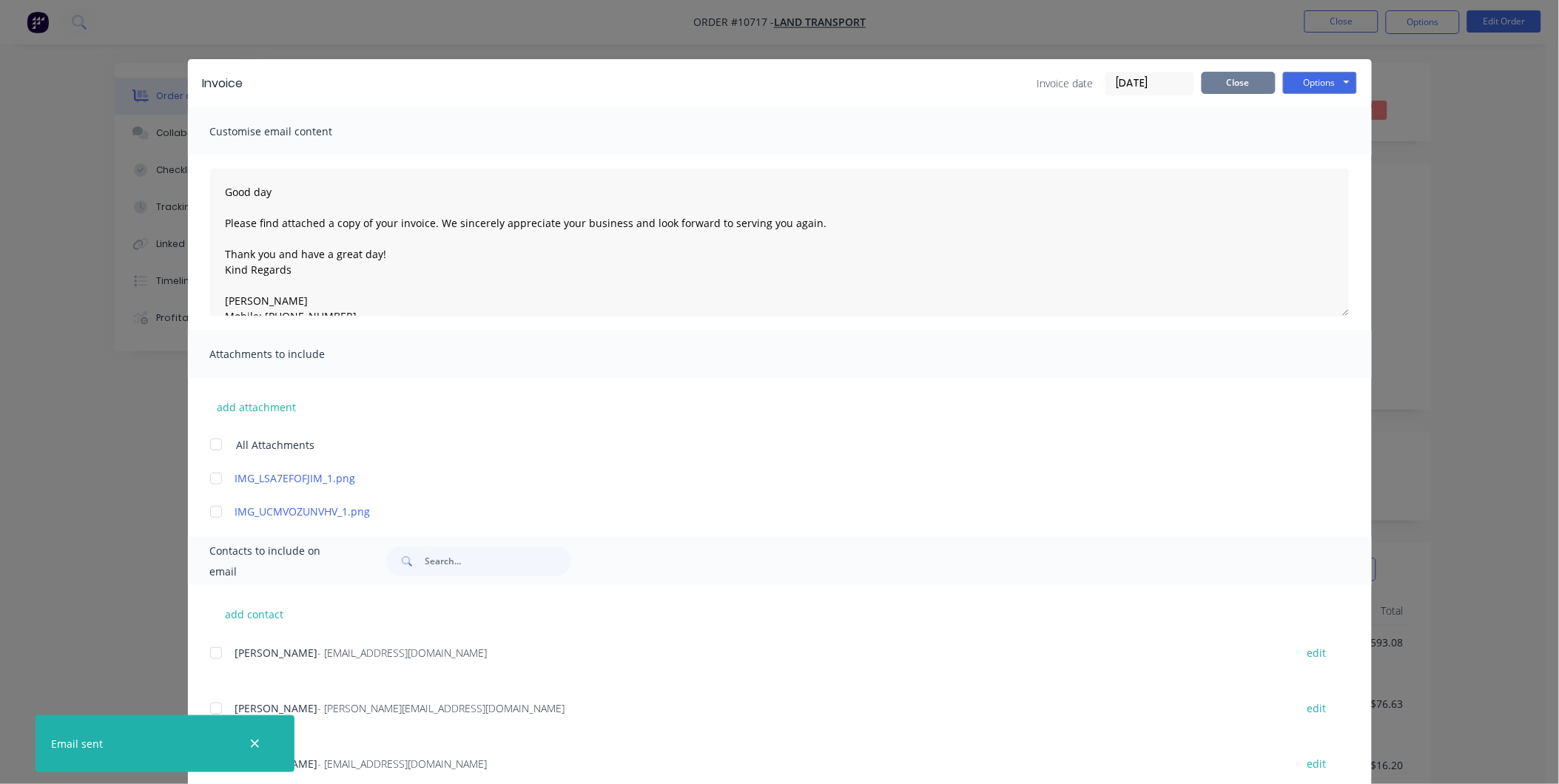
click at [1254, 76] on button "Close" at bounding box center [1239, 83] width 74 height 22
